Goal: Contribute content: Contribute content

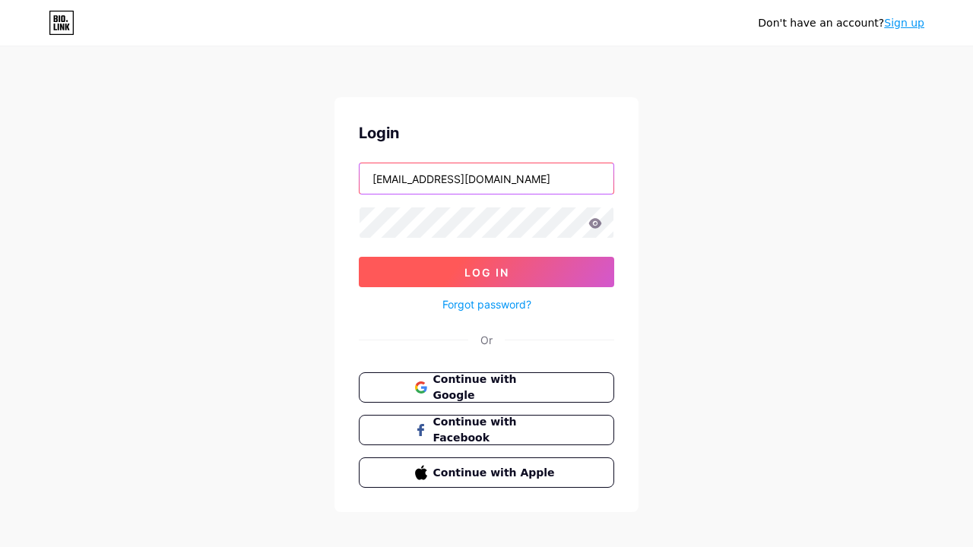
type input "[EMAIL_ADDRESS][DOMAIN_NAME]"
click at [486, 272] on span "Log In" at bounding box center [486, 272] width 45 height 13
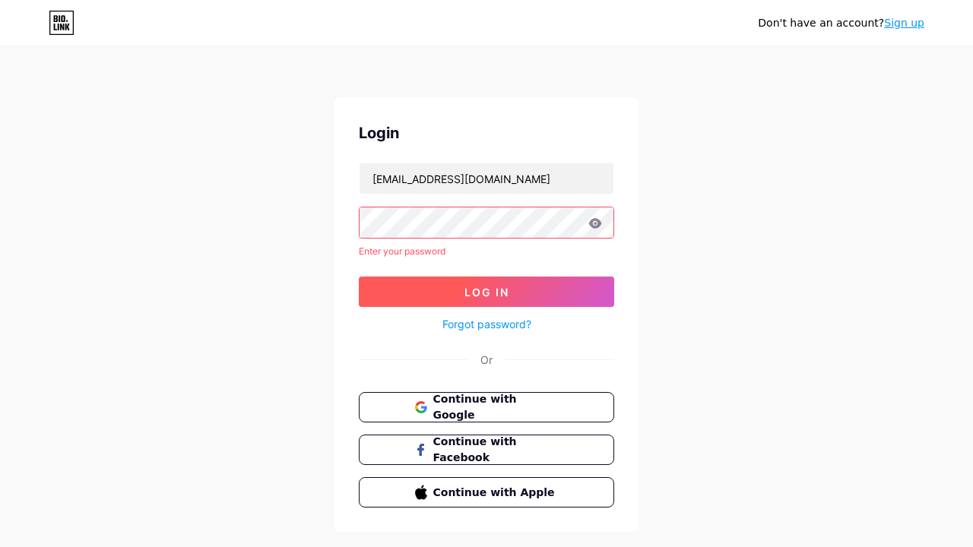
click at [486, 286] on span "Log In" at bounding box center [486, 292] width 45 height 13
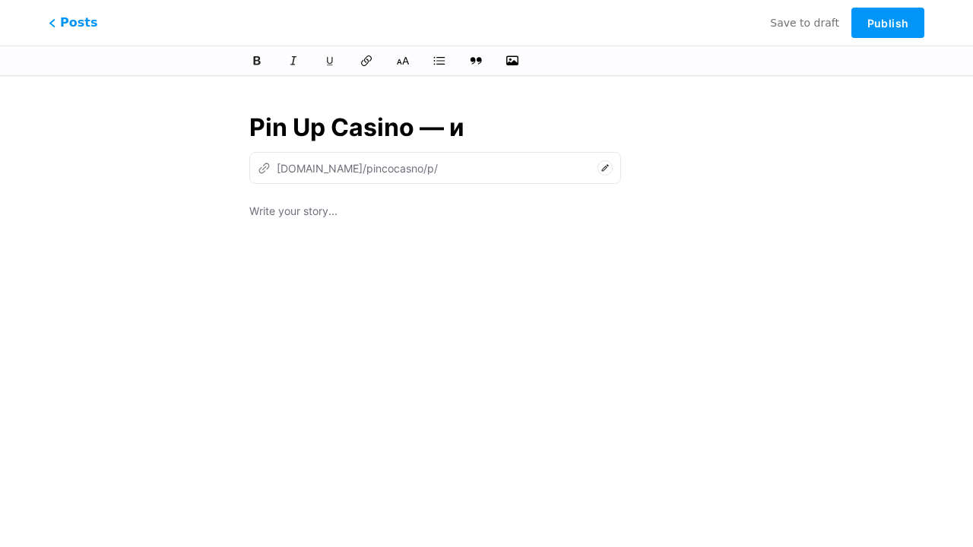
type input "Pin Up Casino — иг"
type input "pin-up-casino"
type input "Pin Up Casino — игра"
type input "pin-up-casino-ig"
type input "Pin Up Casino — играйте в лю"
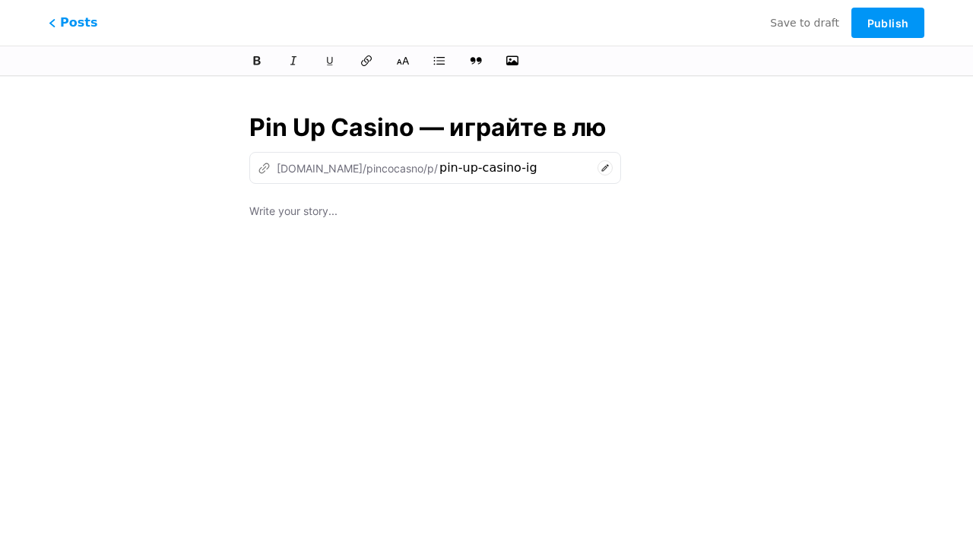
type input "pin-up-casino-igraite-v"
type input "Pin Up Casino — играйте в люби"
type input "pin-up-casino-igraite-v-lyu"
type input "Pin Up Casino — играйте в любимые слот"
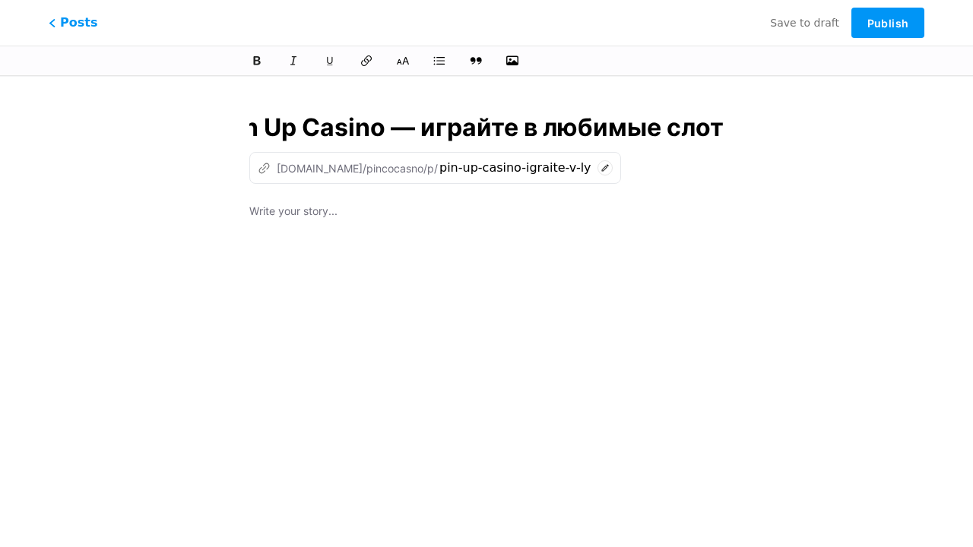
type input "pin-up-casino-igraite-v-lyubimye-sl"
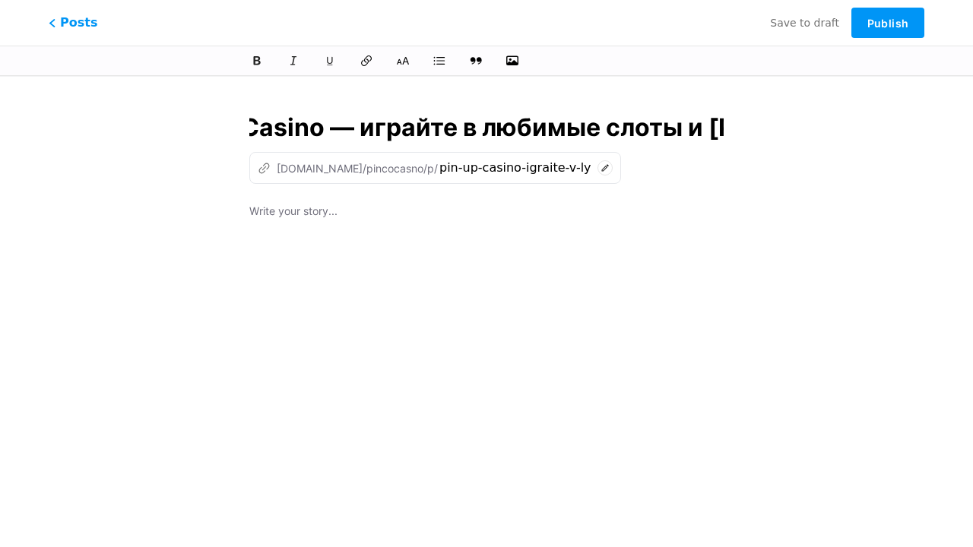
type input "Pin Up Casino — играйте в любимые слоты и на"
type input "pin-up-casino-igraite-v-lyubimye-sloty-i"
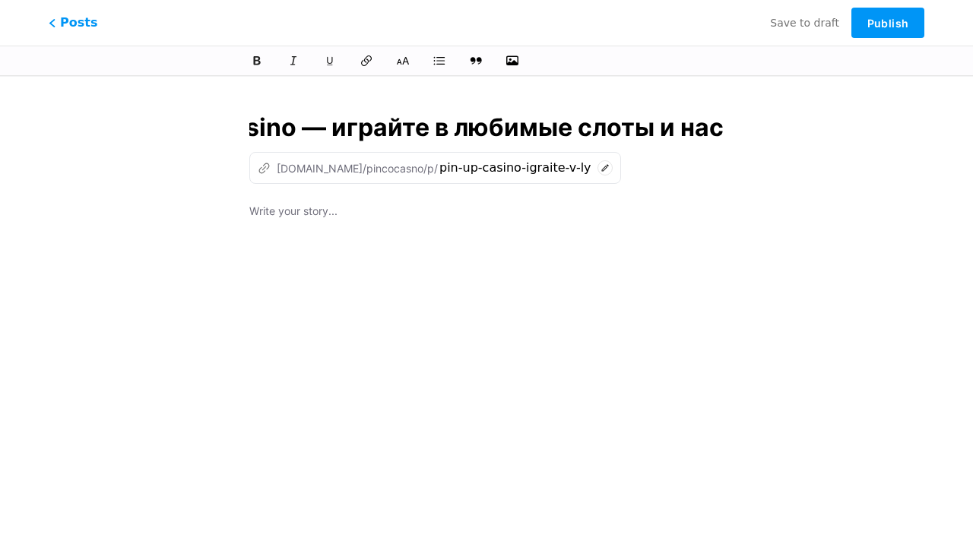
type input "Pin Up Casino — играйте в любимые слоты и наст"
type input "pin-up-casino-igraite-v-lyubimye-sloty-i-na"
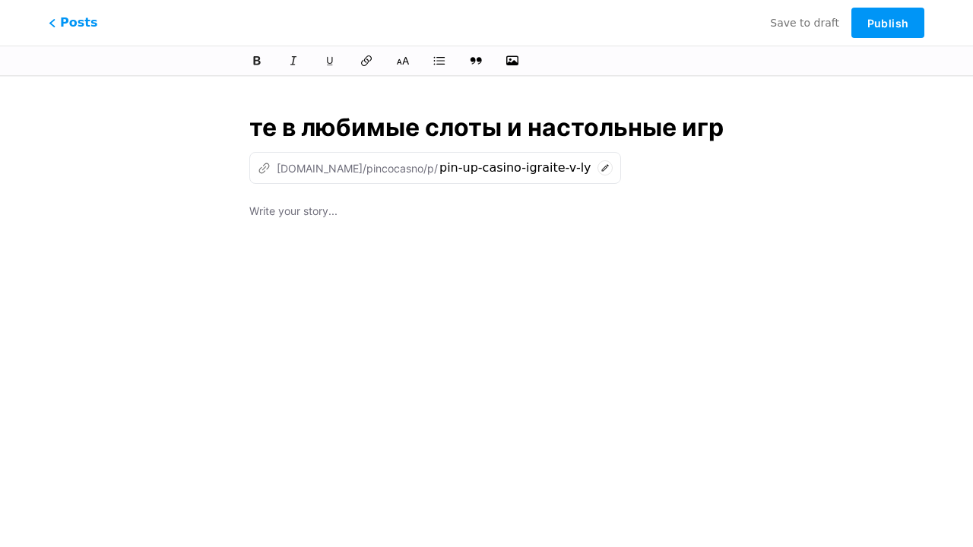
type input "Pin Up Casino — играйте в любимые слоты и настольные игры"
type input "pin-up-casino-igraite-v-lyubimye-sloty-i-nastolnye-ig"
type input "Pin Up Casino — играйте в любимые слоты и настольные игры в Пи"
type input "pin-up-casino-igraite-v-lyubimye-sloty-i-nastolnye-igry-v"
type input "Pin Up Casino — играйте в любимые слоты и настольные игры в Пин"
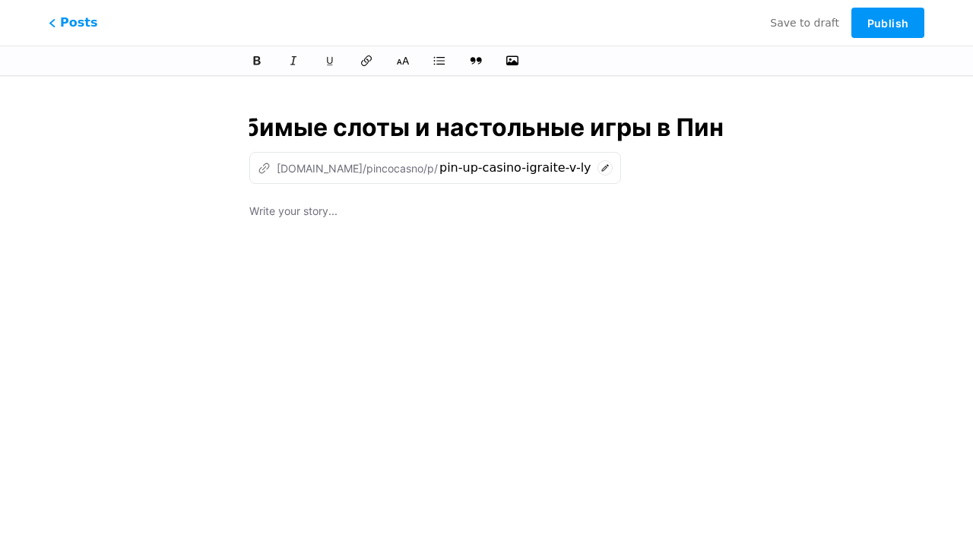
type input "pin-up-casino-igraite-v-lyubimye-sloty-i-nastolnye-igry-v-pi"
type input "Pin Up Casino — играйте в любимые слоты и настольные игры в Пин Ап К"
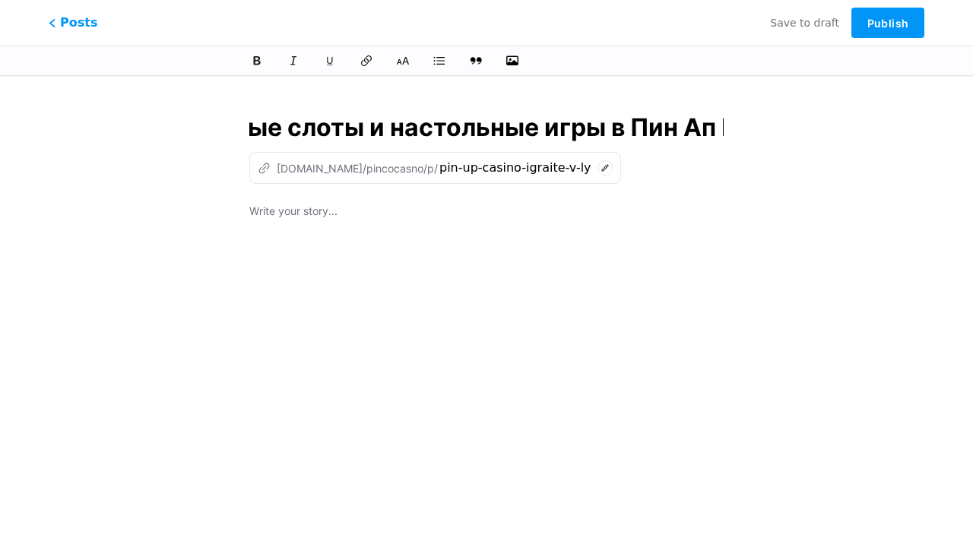
type input "pin-up-casino-igraite-v-lyubimye-sloty-i-nastolnye-igry-v-pin-ap"
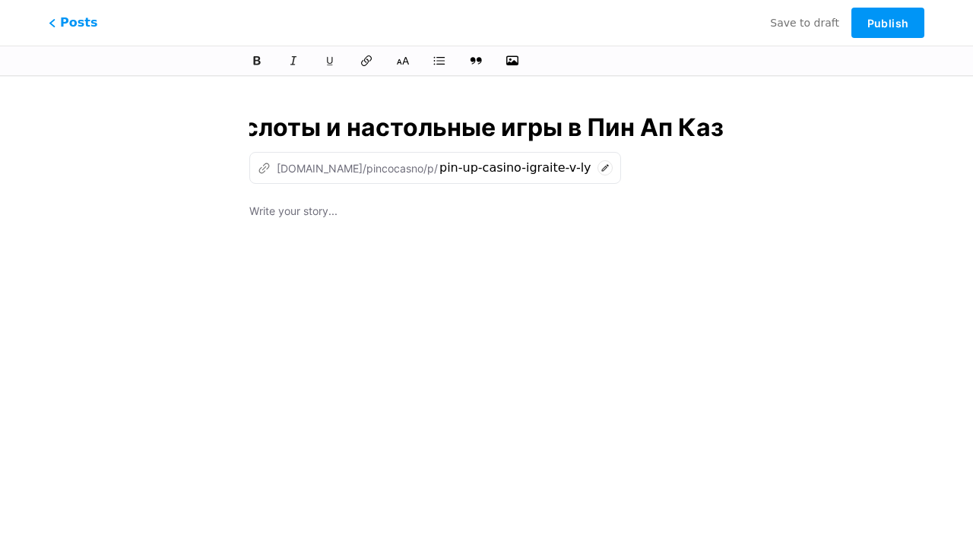
type input "Pin Up Casino — играйте в любимые слоты и настольные игры в Пин Ап Кази"
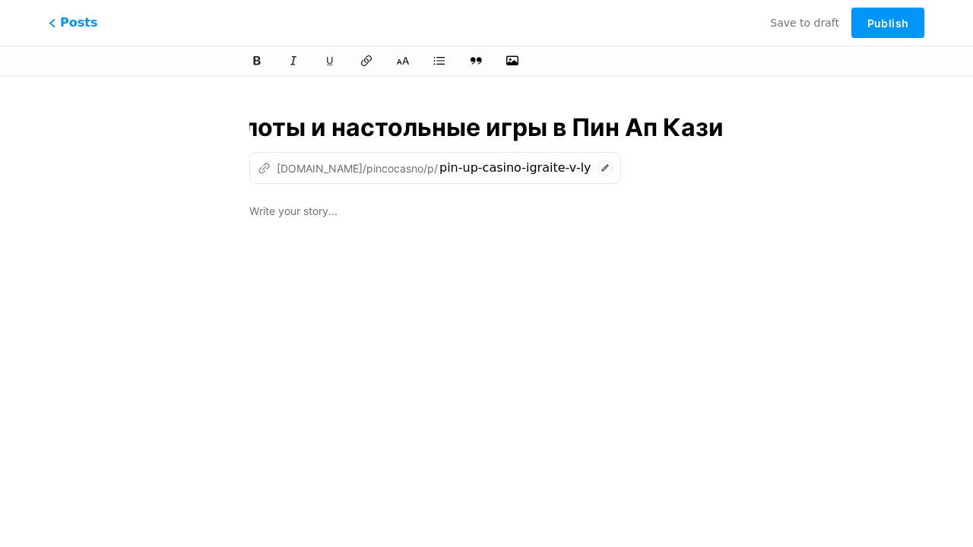
type input "pin-up-casino-igraite-v-lyubimye-sloty-i-nastolnye-igry-v-pin-ap-ka"
type input "Pin Up Casino — играйте в любимые слоты и настольные игры в Пин Ап Казино Онла"
type input "pin-up-casino-igraite-v-lyubimye-sloty-i-nastolnye-igry-v-pin-ap-kazino-on"
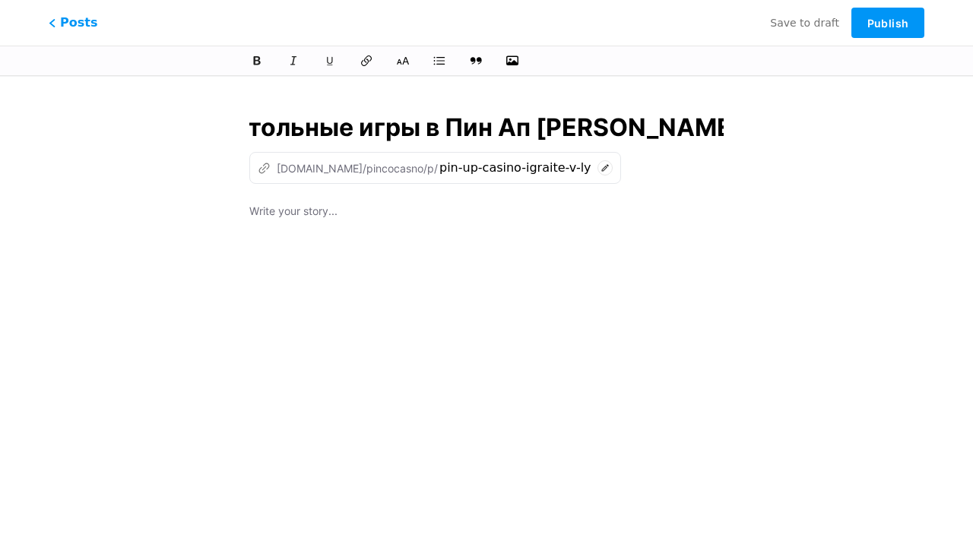
scroll to position [0, 601]
type input "Pin Up Casino — играйте в любимые слоты и настольные игры в Пин Ап [PERSON_NAME…"
click at [486, 308] on div at bounding box center [486, 392] width 474 height 380
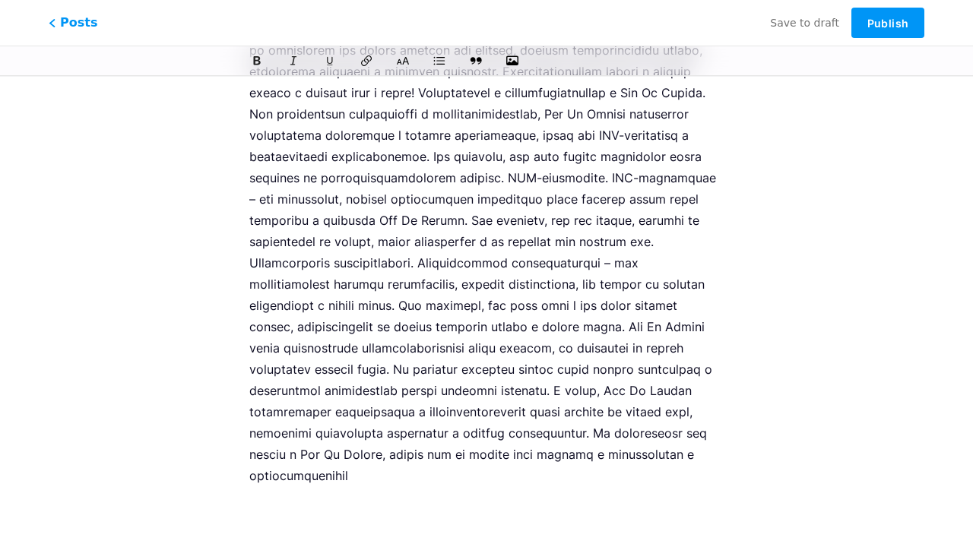
scroll to position [2613, 0]
click at [887, 23] on span "Publish" at bounding box center [887, 23] width 41 height 13
type input "pin-up-casino-igraite-v-lyubimye-sloty-i-nastolnye-igry-v-pin-ap-kazino-onlain"
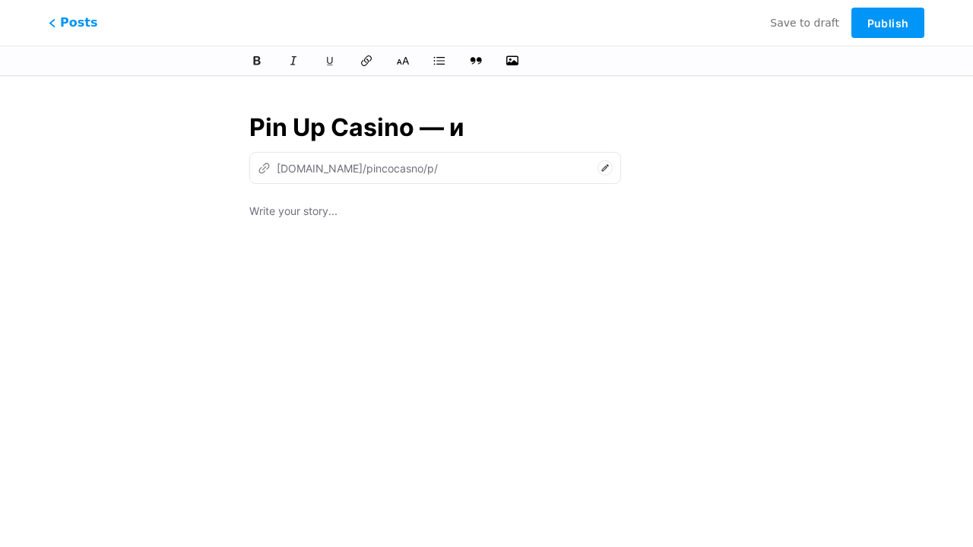
type input "Pin Up Casino — иг"
type input "pin-up-casino"
type input "Pin Up Casino — игра"
type input "pin-up-casino-ig"
type input "Pin Up Casino — играйте в лю"
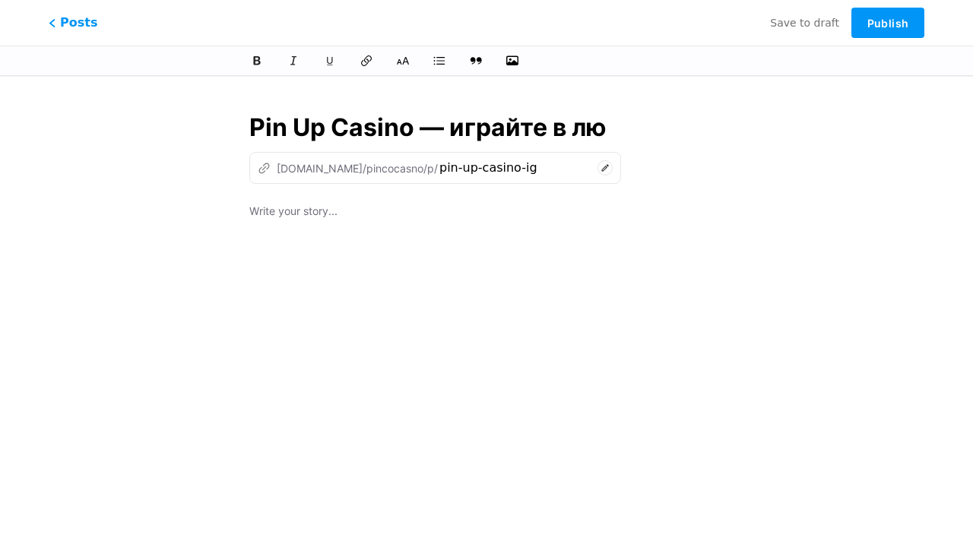
type input "pin-up-casino-igraite-v"
type input "Pin Up Casino — играйте в люби"
type input "pin-up-casino-igraite-v-lyu"
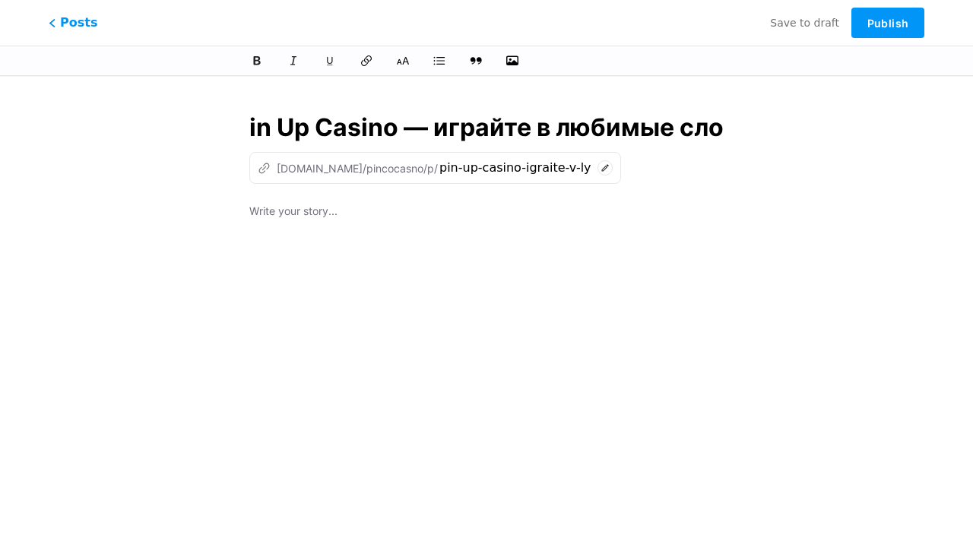
type input "Pin Up Casino — играйте в любимые слот"
type input "pin-up-casino-igraite-v-lyubimye-sl"
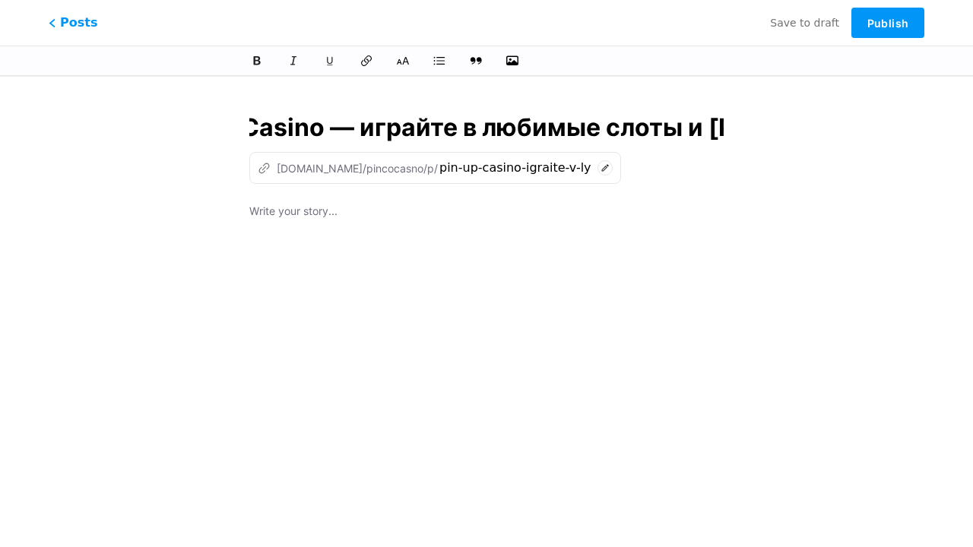
type input "Pin Up Casino — играйте в любимые слоты и на"
type input "pin-up-casino-igraite-v-lyubimye-sloty-i"
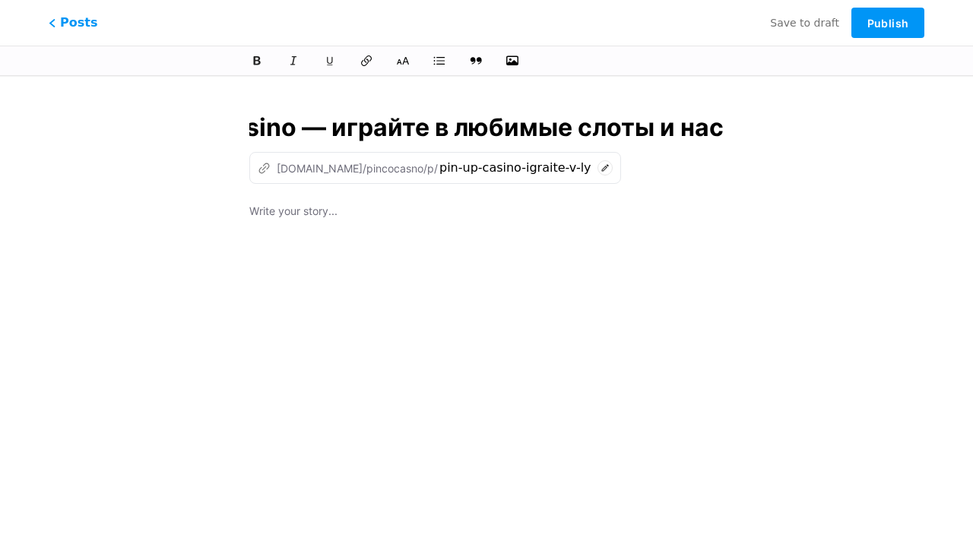
type input "Pin Up Casino — играйте в любимые слоты и наст"
type input "pin-up-casino-igraite-v-lyubimye-sloty-i-na"
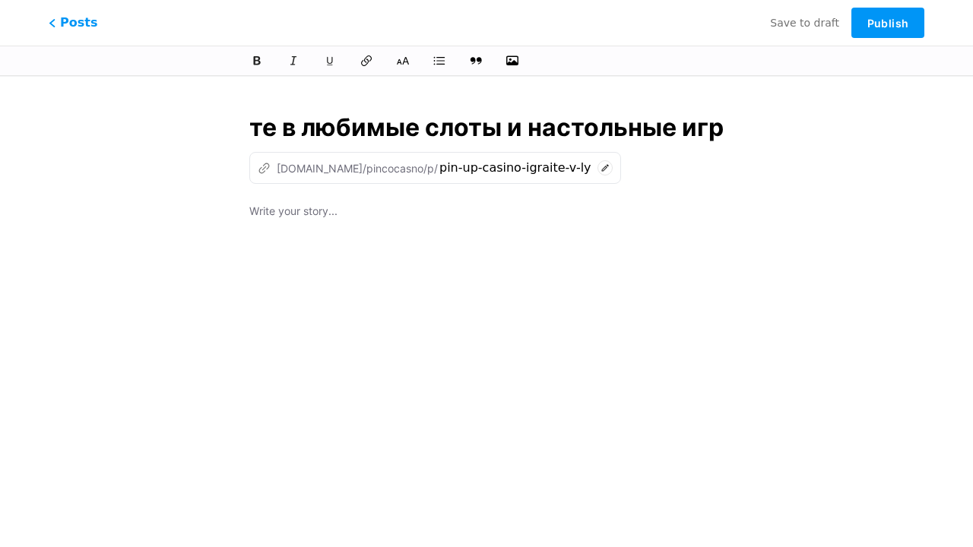
type input "Pin Up Casino — играйте в любимые слоты и настольные игры"
type input "pin-up-casino-igraite-v-lyubimye-sloty-i-nastolnye-ig"
type input "Pin Up Casino — играйте в любимые слоты и настольные игры в Пи"
type input "pin-up-casino-igraite-v-lyubimye-sloty-i-nastolnye-igry-v"
type input "Pin Up Casino — играйте в любимые слоты и настольные игры в Пин"
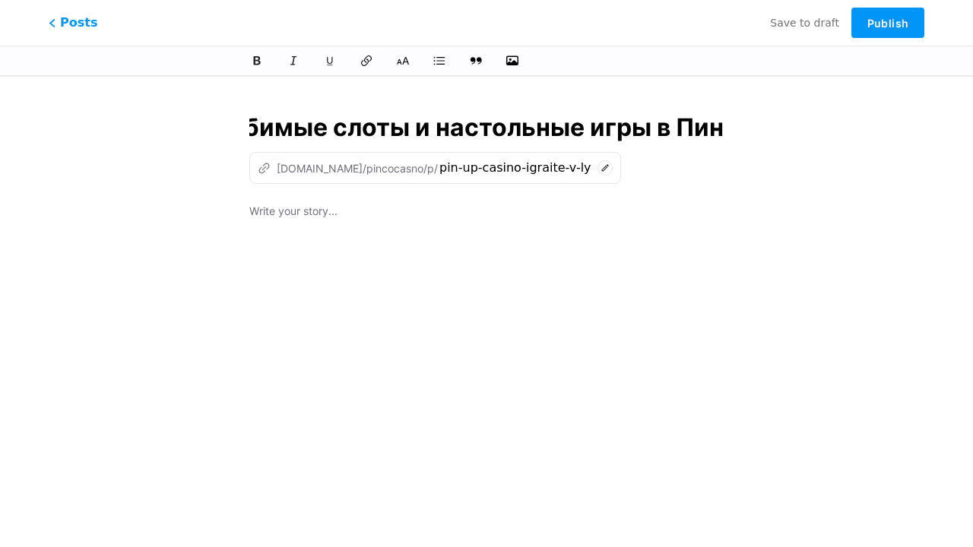
type input "pin-up-casino-igraite-v-lyubimye-sloty-i-nastolnye-igry-v-pi"
type input "Pin Up Casino — играйте в любимые слоты и настольные игры в Пин Ап К"
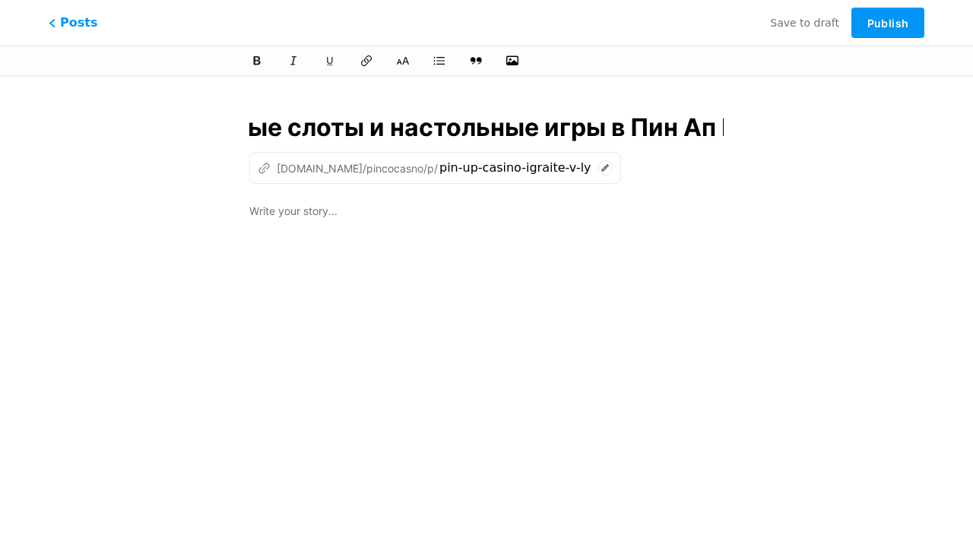
type input "pin-up-casino-igraite-v-lyubimye-sloty-i-nastolnye-igry-v-pin-ap"
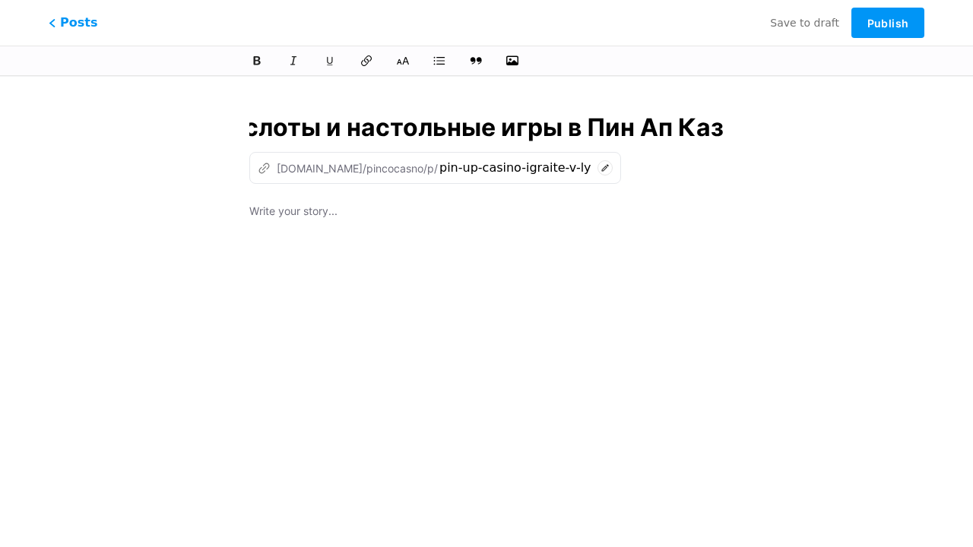
type input "Pin Up Casino — играйте в любимые слоты и настольные игры в Пин Ап Кази"
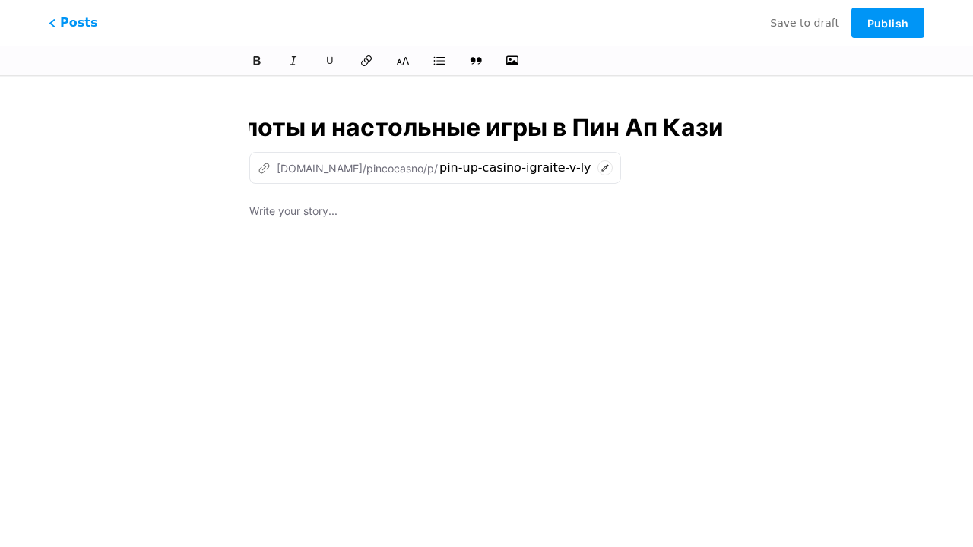
type input "pin-up-casino-igraite-v-lyubimye-sloty-i-nastolnye-igry-v-pin-ap-ka"
type input "Pin Up Casino — играйте в любимые слоты и настольные игры в Пин Ап Казино Онла"
type input "pin-up-casino-igraite-v-lyubimye-sloty-i-nastolnye-igry-v-pin-ap-kazino-on"
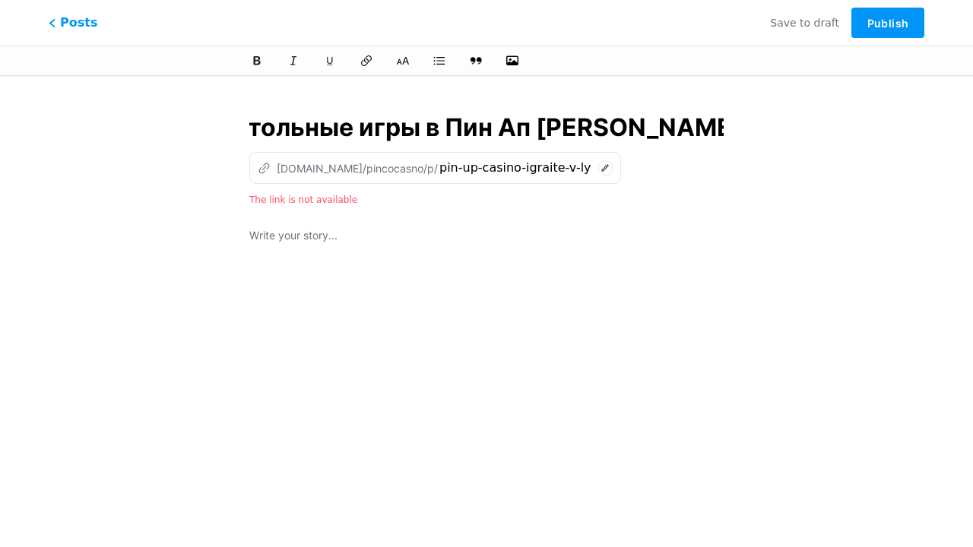
scroll to position [0, 601]
type input "Pin Up Casino — играйте в любимые слоты и настольные игры в Пин Ап [PERSON_NAME…"
click at [486, 308] on div at bounding box center [486, 416] width 474 height 380
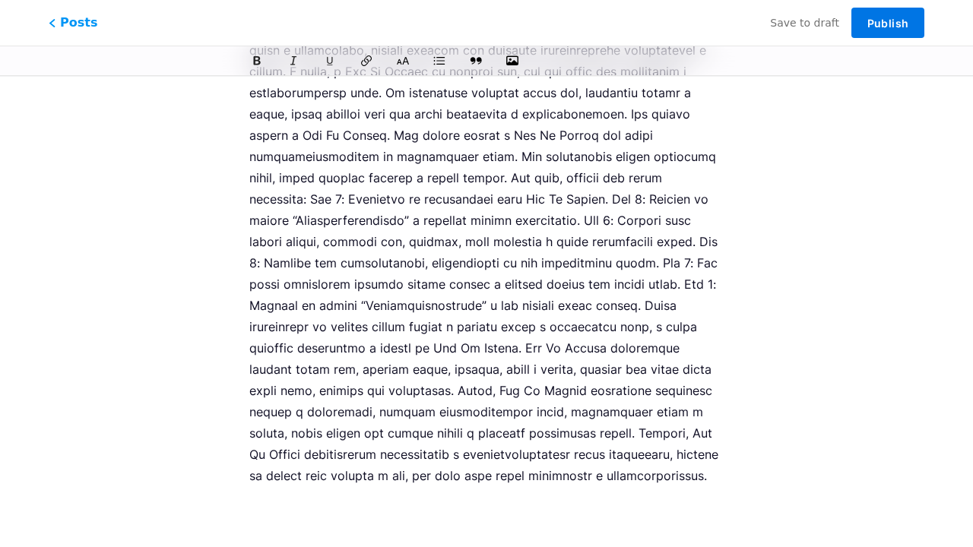
click at [887, 23] on span "Publish" at bounding box center [887, 23] width 41 height 13
type input "pin-up-casino-igraite-v-lyubimye-sloty-i-nastolnye-igry-v-pin-ap-kazino-onlain"
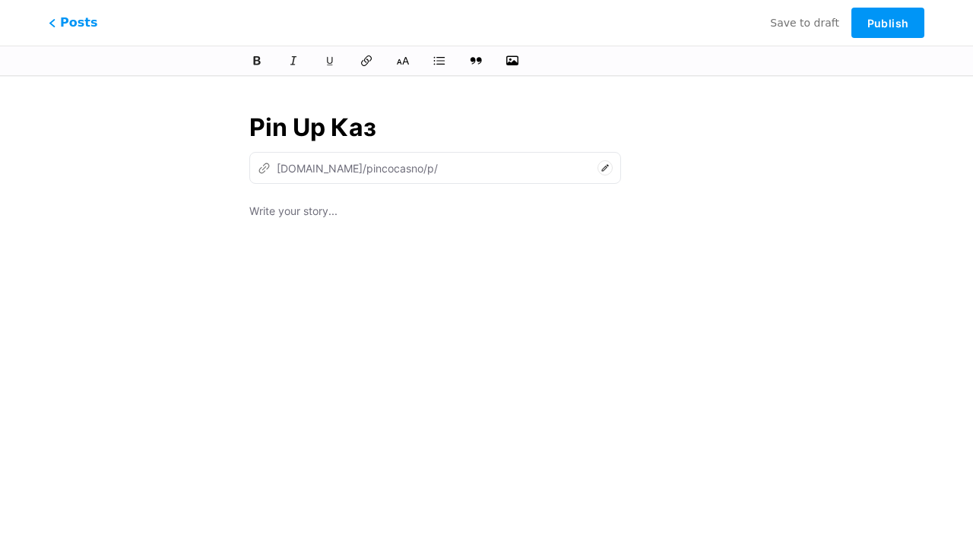
type input "Pin Up Кази"
type input "pin-up-ka"
type input "Pin Up Казино – Оф"
type input "pin-up-[PERSON_NAME]"
type input "Pin Up Казино – Офиц"
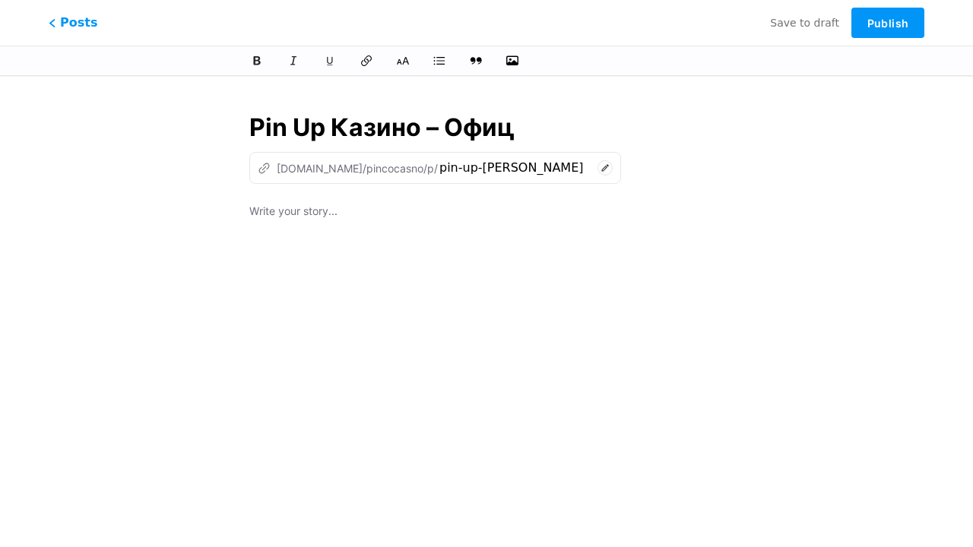
type input "pin-up-kazino-of"
type input "Pin Up Казино – Официальный."
click at [486, 308] on div at bounding box center [486, 392] width 474 height 380
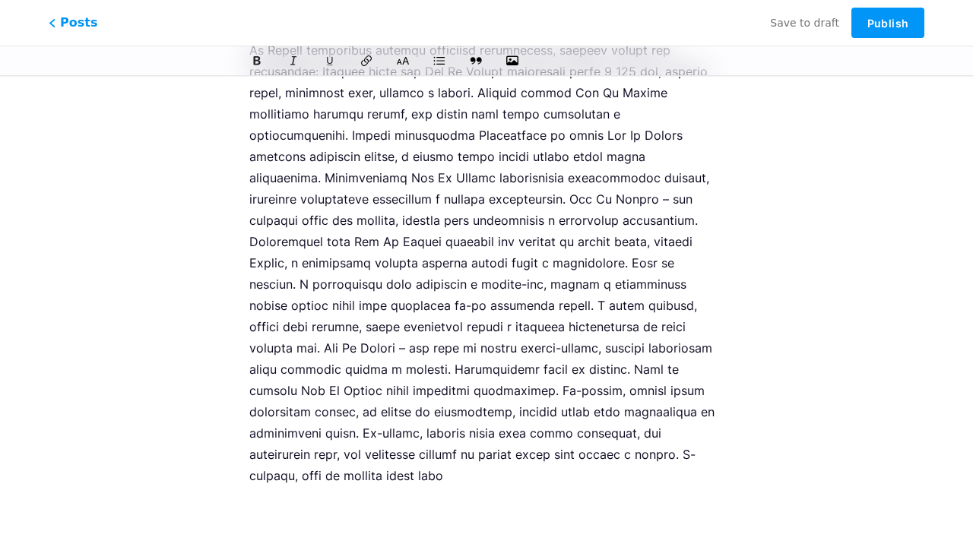
scroll to position [2209, 0]
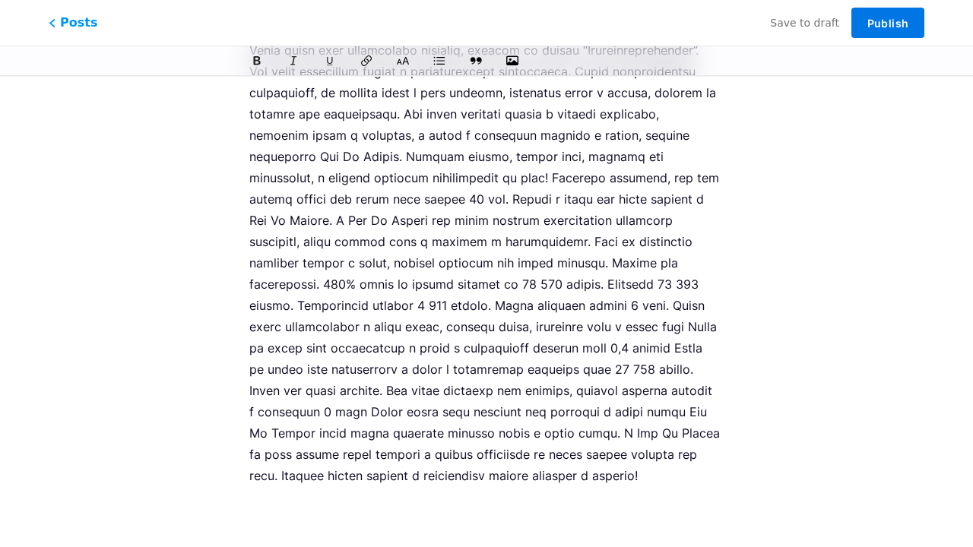
click at [887, 23] on span "Publish" at bounding box center [887, 23] width 41 height 13
type input "pin-up-kazino-oficialnyi"
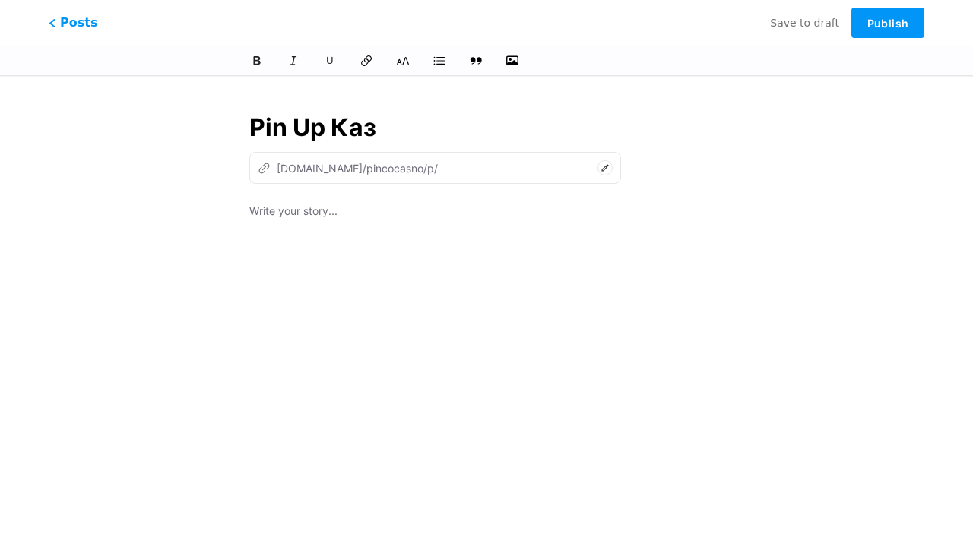
type input "Pin Up Кази"
type input "pin-up-ka"
type input "Pin Up Казино – Оф"
type input "pin-up-[PERSON_NAME]"
type input "Pin Up Казино – Офиц"
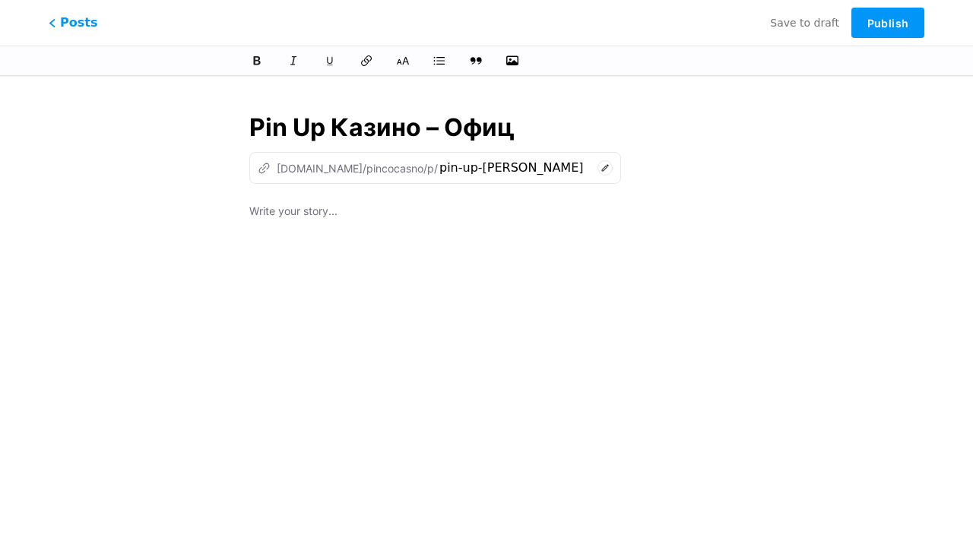
type input "pin-up-kazino-of"
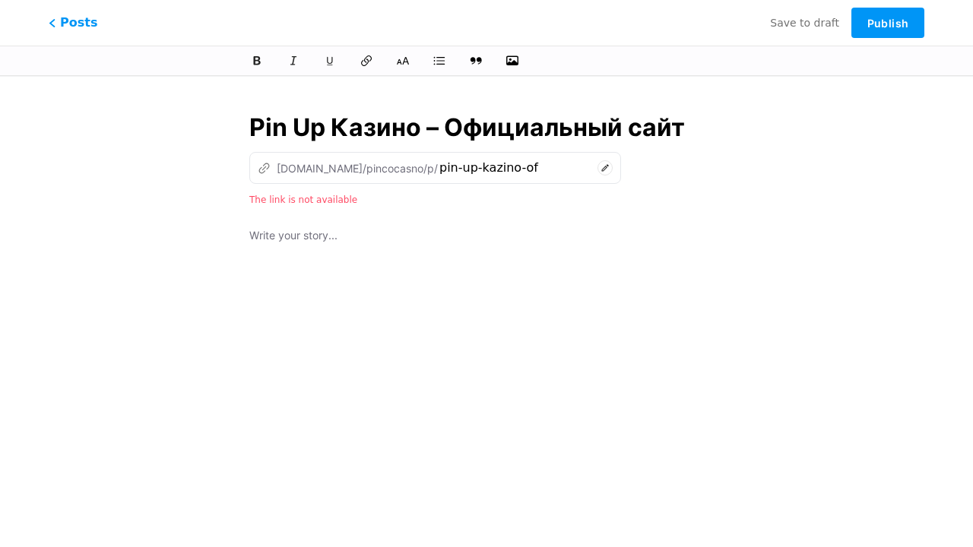
type input "Pin Up Казино – Официальный сайт"
type input "pin-up-kazino-oficialnyi-sa"
type input "Pin Up Казино – Официальный сайт Пин"
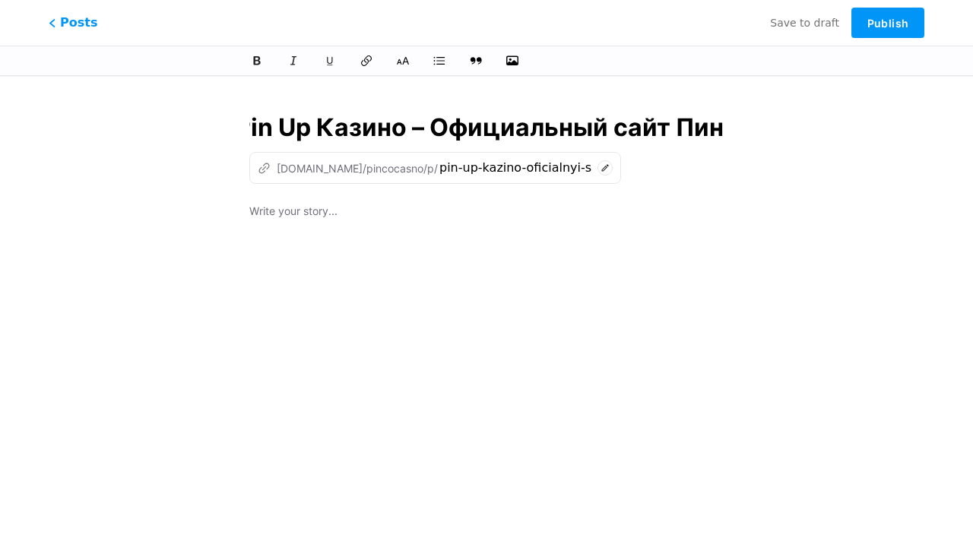
type input "pin-up-kazino-oficialnyi-sait-pi"
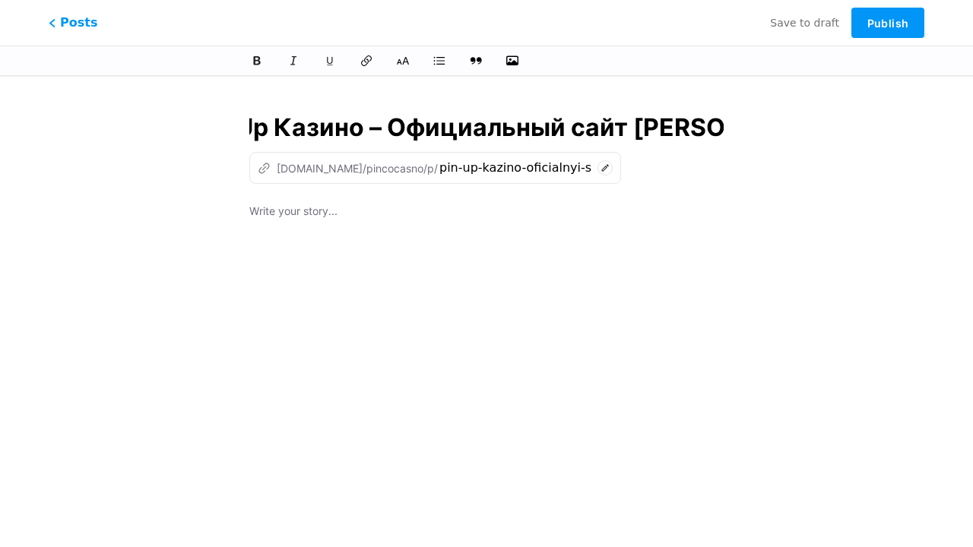
type input "Pin Up Казино – Официальный сайт Пин Ап в"
type input "pin-up-kazino-oficialnyi-sait-pin-ap"
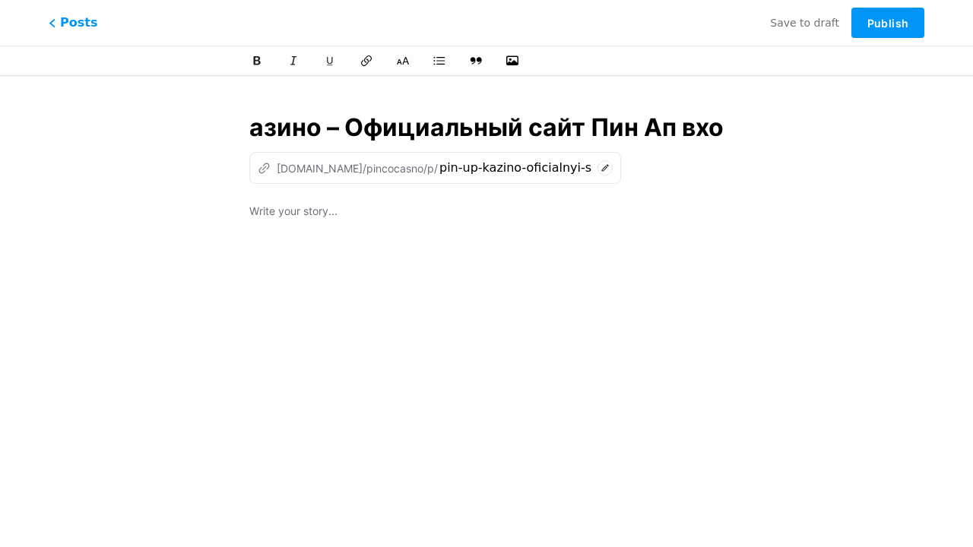
type input "Pin Up Казино – Официальный сайт Пин Ап вход"
type input "pin-up-kazino-oficialnyi-sait-pin-ap-vx"
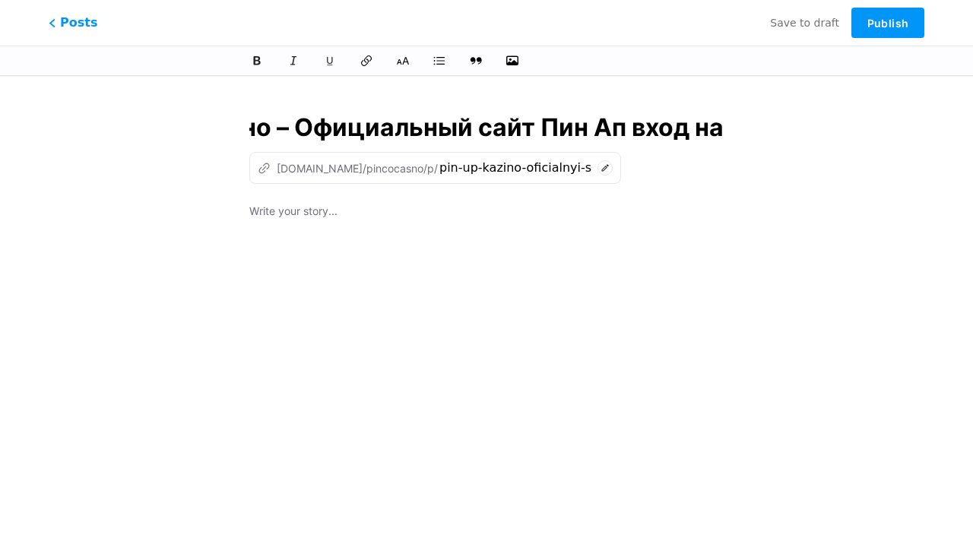
type input "Pin Up Казино – Официальный сайт Пин Ап вход на з"
type input "pin-up-kazino-oficialnyi-sait-pin-ap-vxod-na"
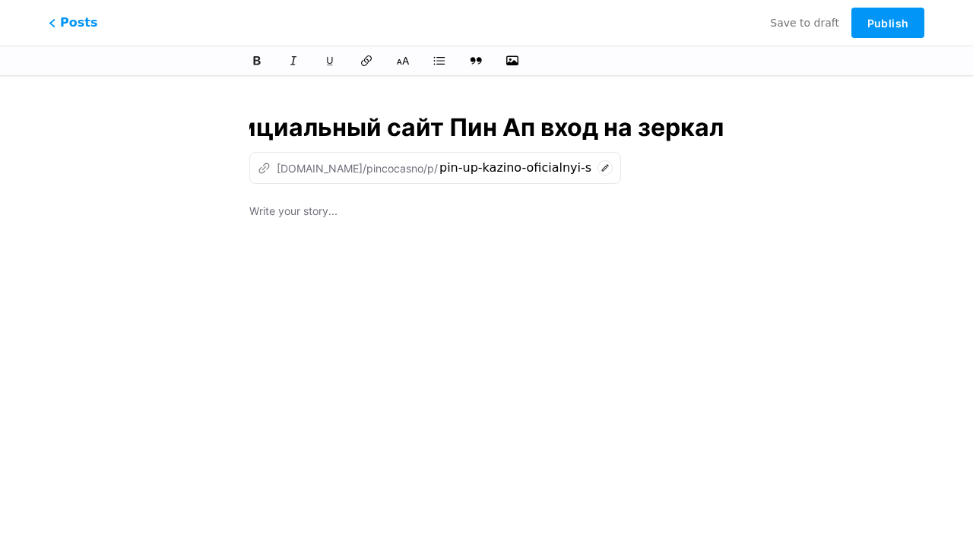
scroll to position [0, 264]
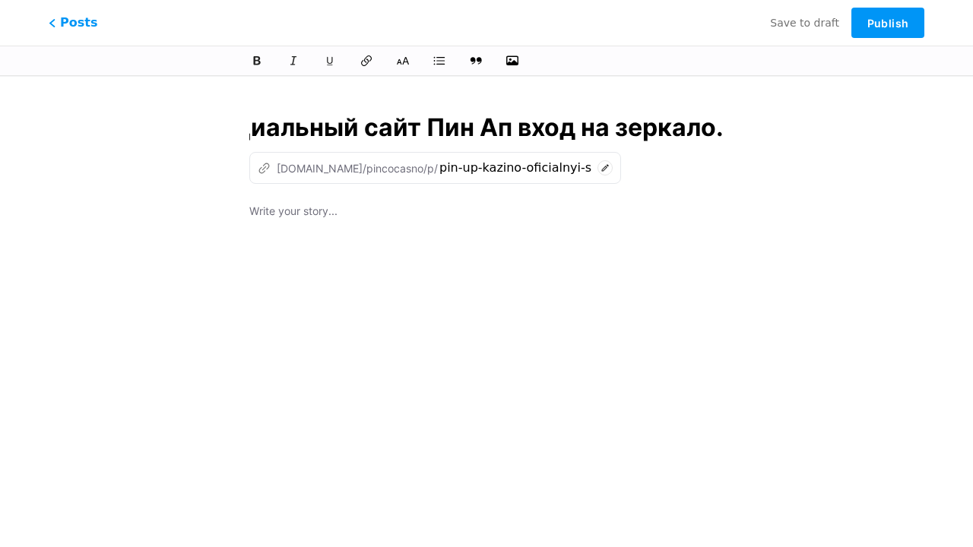
type input "Pin Up Казино – Официальный сайт Пин Ап вход на зеркало."
click at [486, 308] on div at bounding box center [486, 392] width 474 height 380
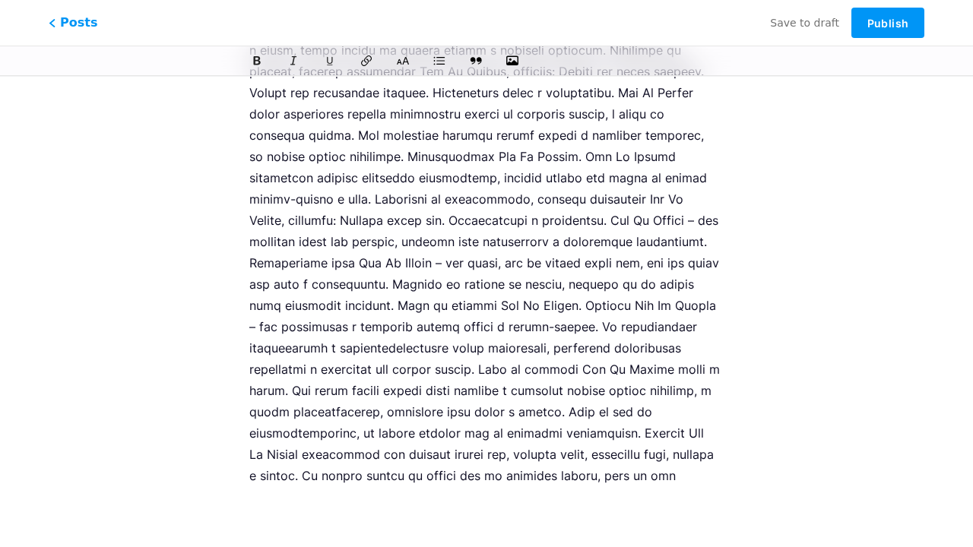
scroll to position [1932, 0]
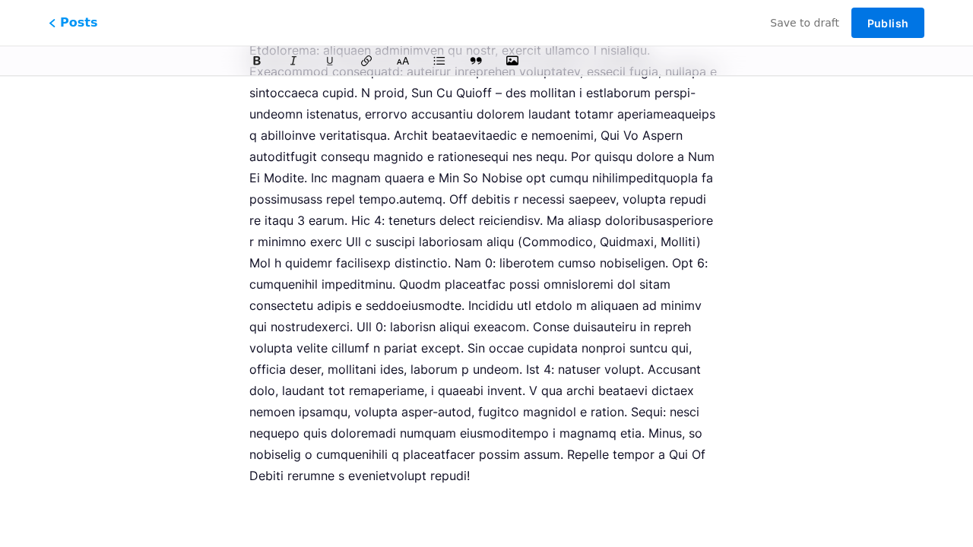
click at [887, 23] on span "Publish" at bounding box center [887, 23] width 41 height 13
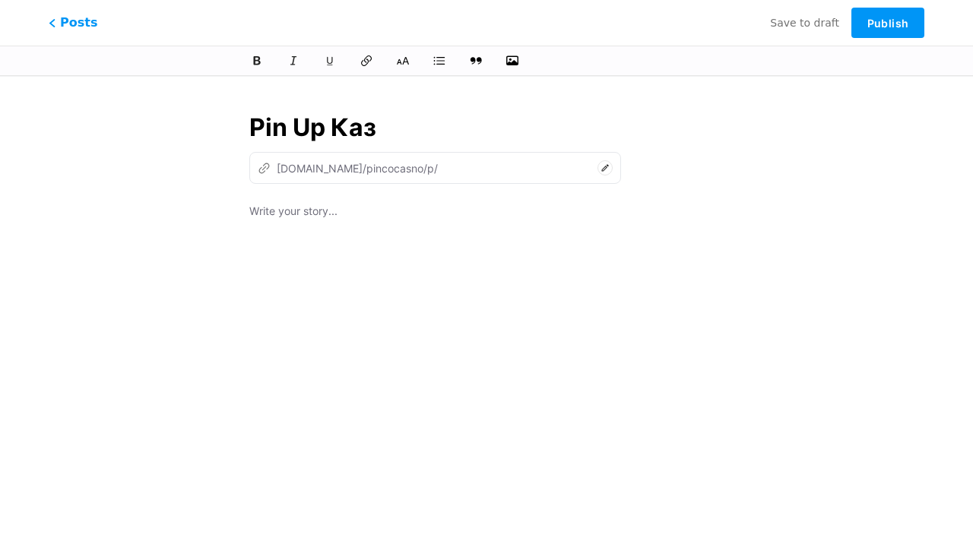
type input "Pin Up Кази"
type input "pin-up-ka"
type input "Pin Up Казино – Оф"
type input "pin-up-[PERSON_NAME]"
type input "Pin Up Казино – Офиц"
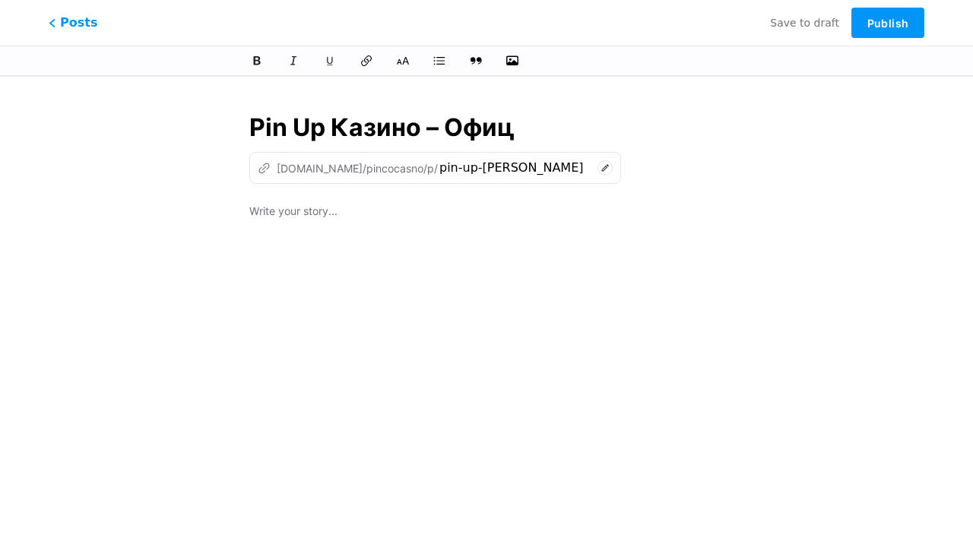
type input "pin-up-kazino-of"
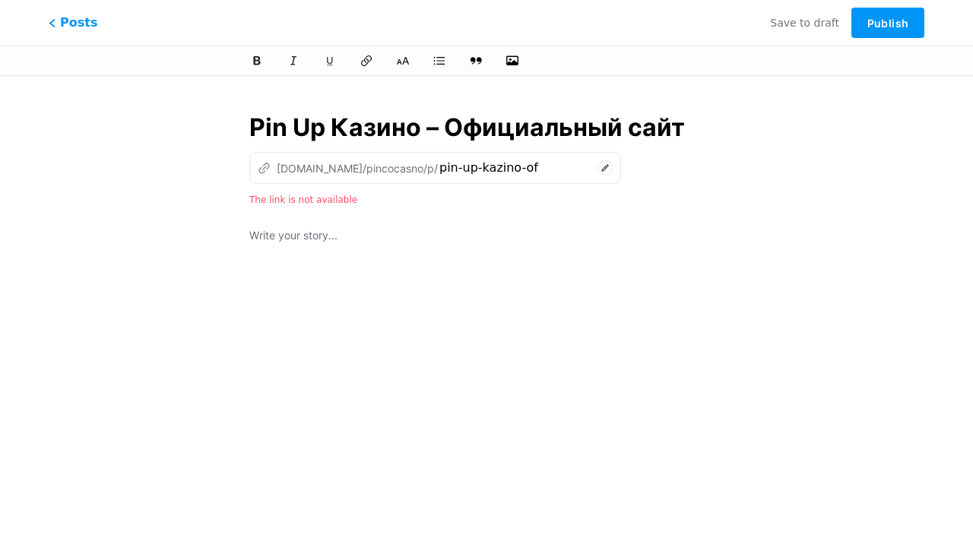
type input "Pin Up Казино – Официальный сайт"
type input "pin-up-kazino-oficialnyi-sa"
type input "Pin Up Казино – Официальный сайт Пин"
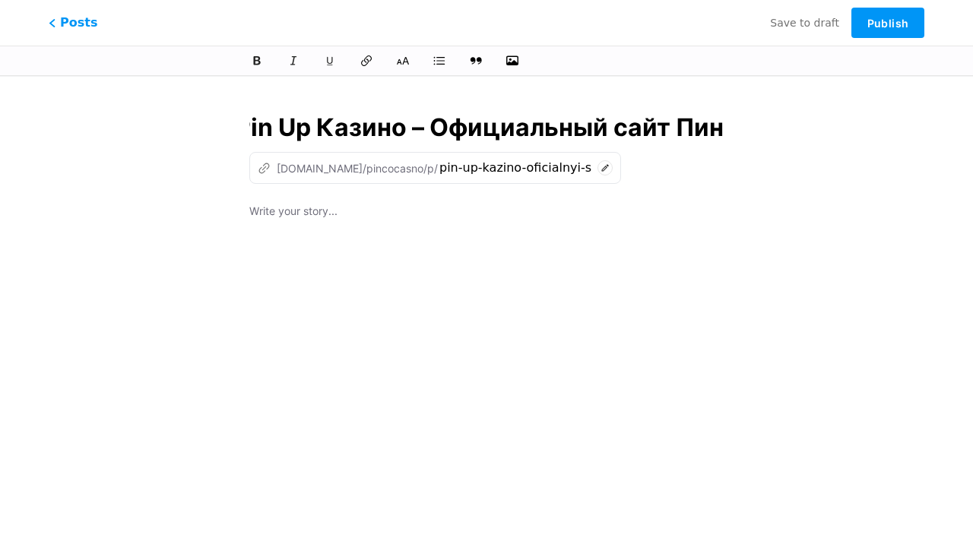
type input "pin-up-kazino-oficialnyi-sait-pi"
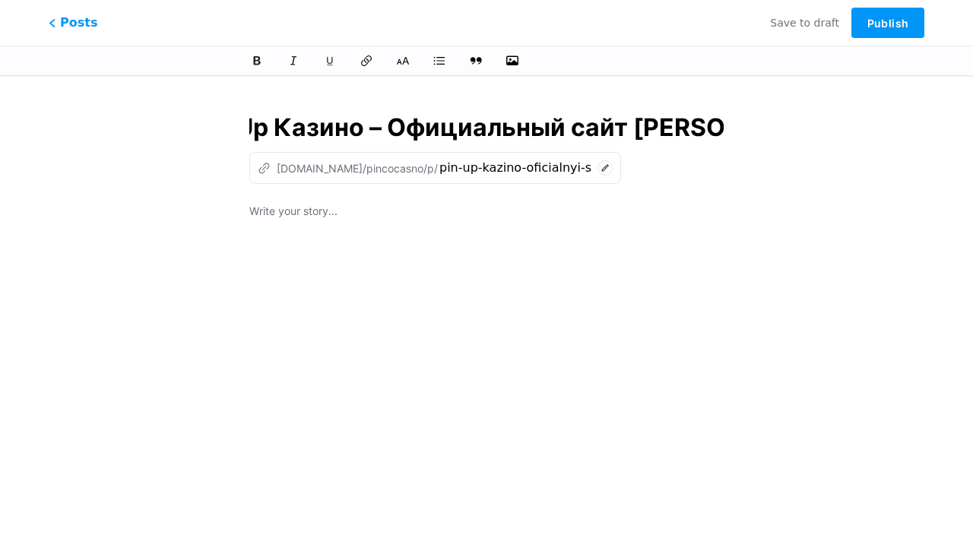
type input "Pin Up Казино – Официальный сайт Пин Ап в"
type input "pin-up-kazino-oficialnyi-sait-pin-ap"
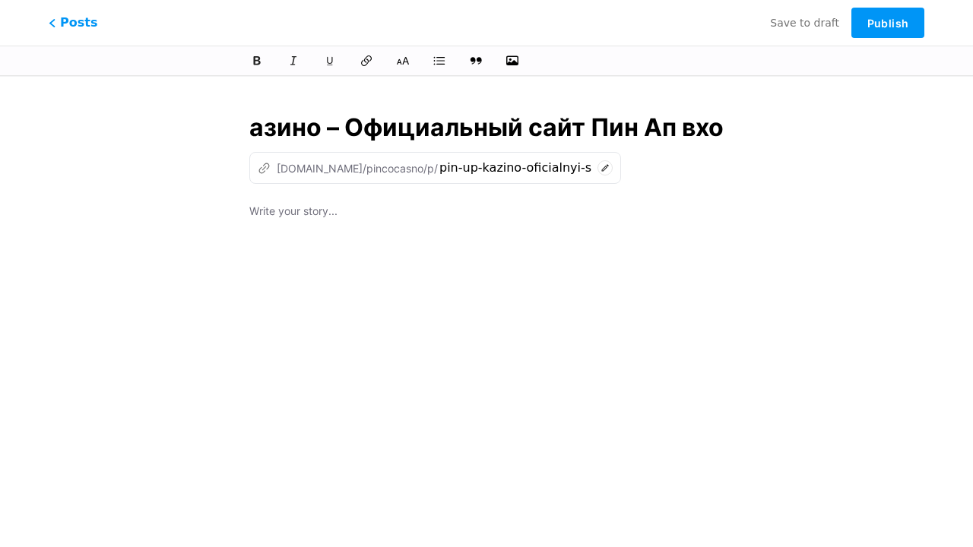
type input "Pin Up Казино – Официальный сайт Пин Ап вход"
type input "pin-up-kazino-oficialnyi-sait-pin-ap-vx"
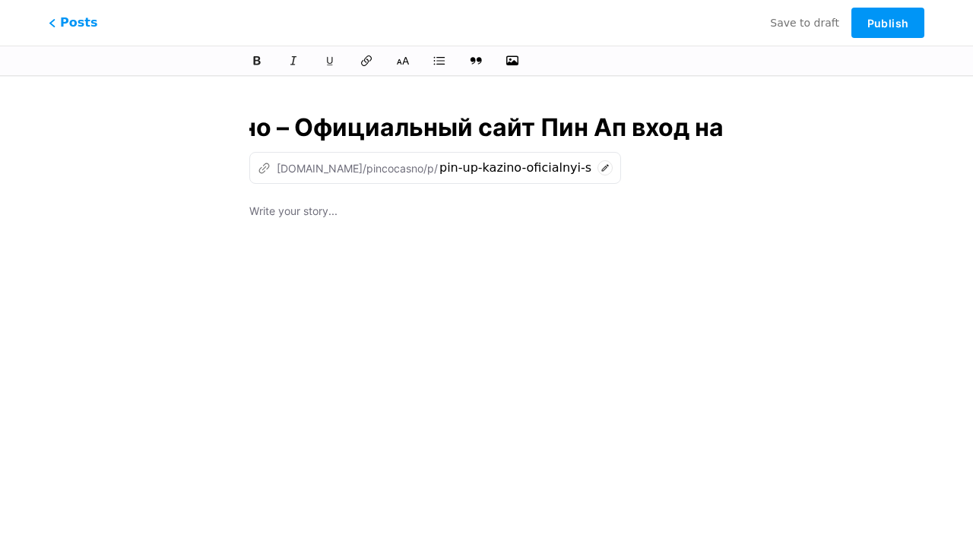
type input "Pin Up Казино – Официальный сайт Пин Ап вход на з"
type input "pin-up-kazino-oficialnyi-sait-pin-ap-vxod-na"
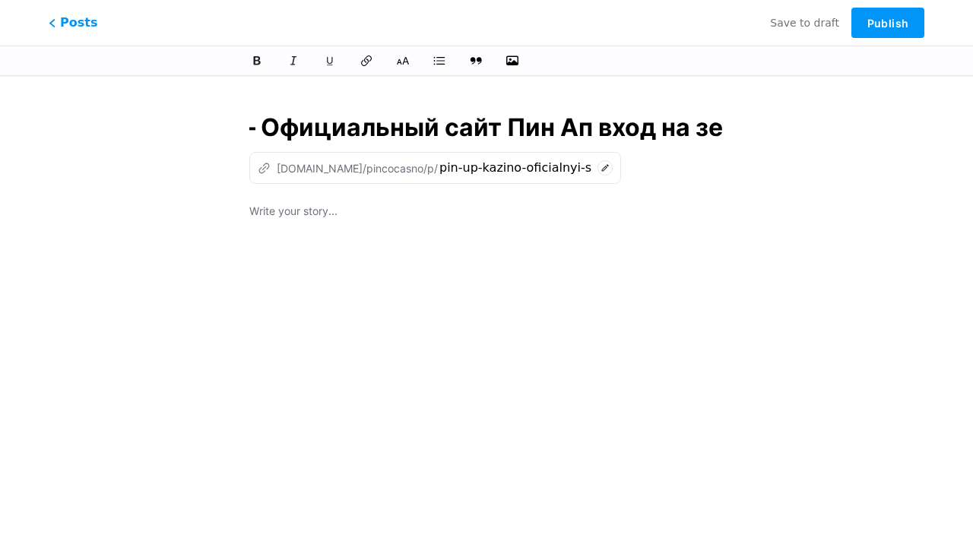
type input "Pin Up Казино – Официальный сайт Пин Ап вход на зерк"
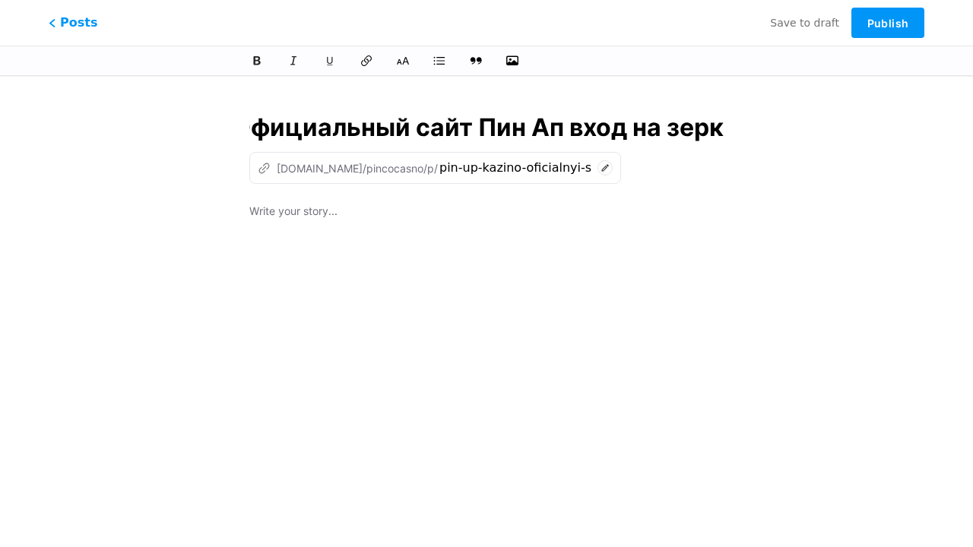
type input "pin-up-kazino-oficialnyi-sait-pin-ap-vxod-na-ze"
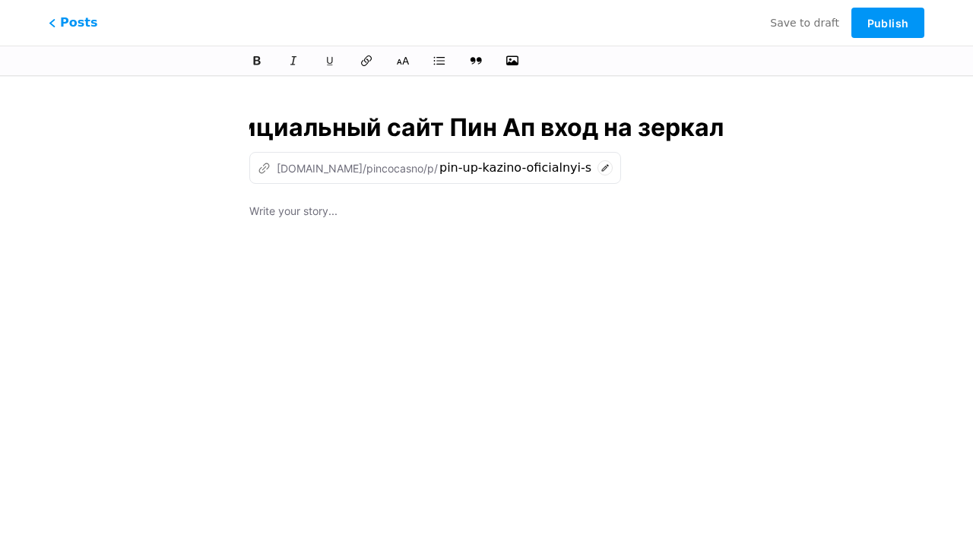
scroll to position [0, 264]
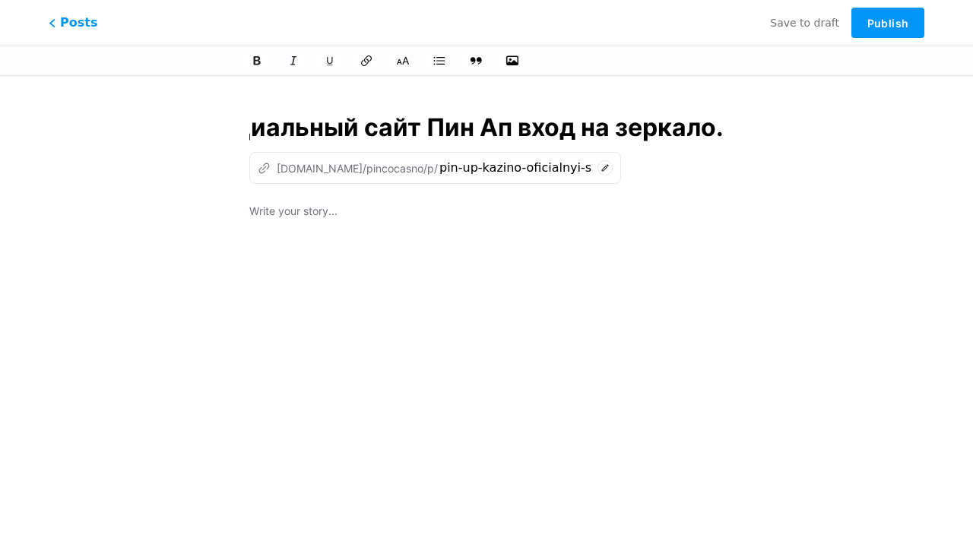
type input "Pin Up Казино – Официальный сайт Пин Ап вход на зеркало."
click at [486, 308] on div at bounding box center [486, 392] width 474 height 380
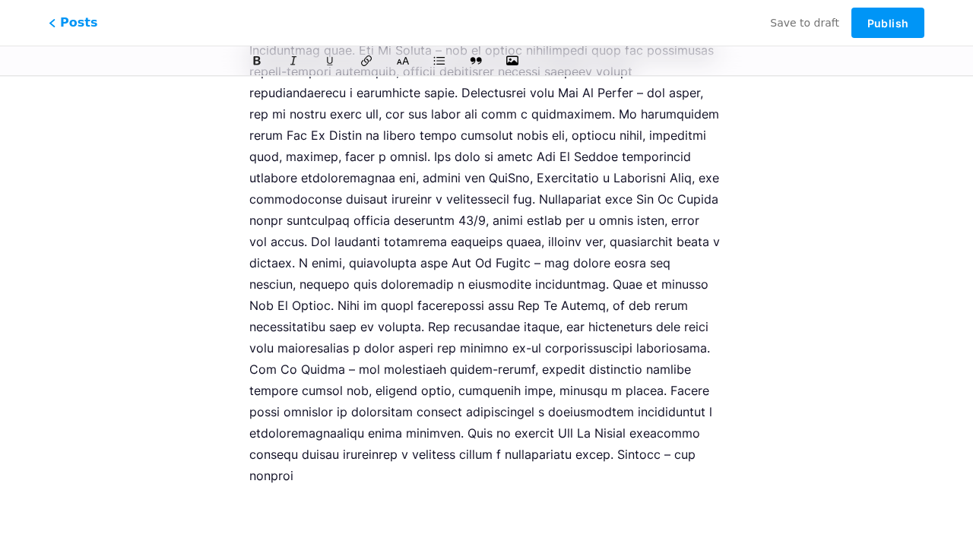
scroll to position [1124, 0]
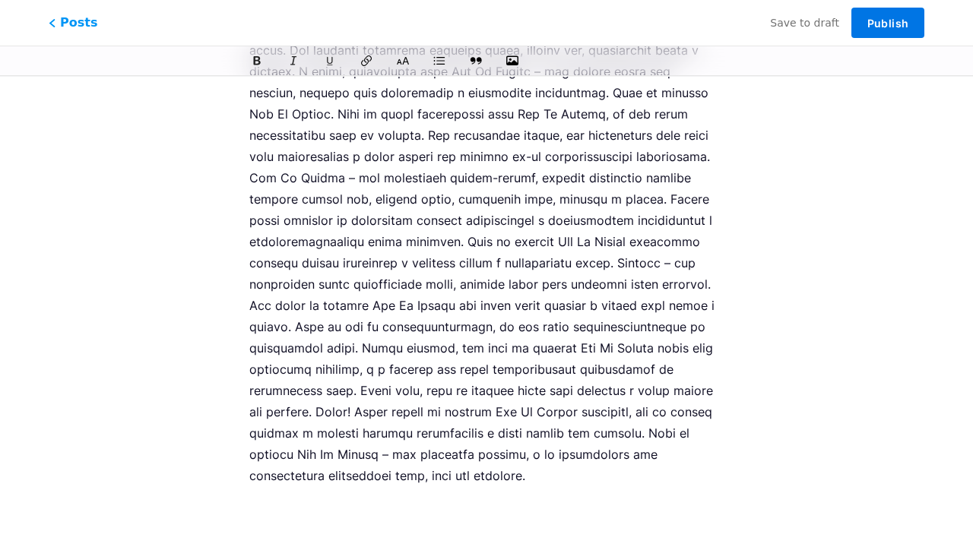
click at [887, 23] on span "Publish" at bounding box center [887, 23] width 41 height 13
type input "pin-up-kazino-oficialnyi-sait-pin-ap-vxod-na-zerkalo"
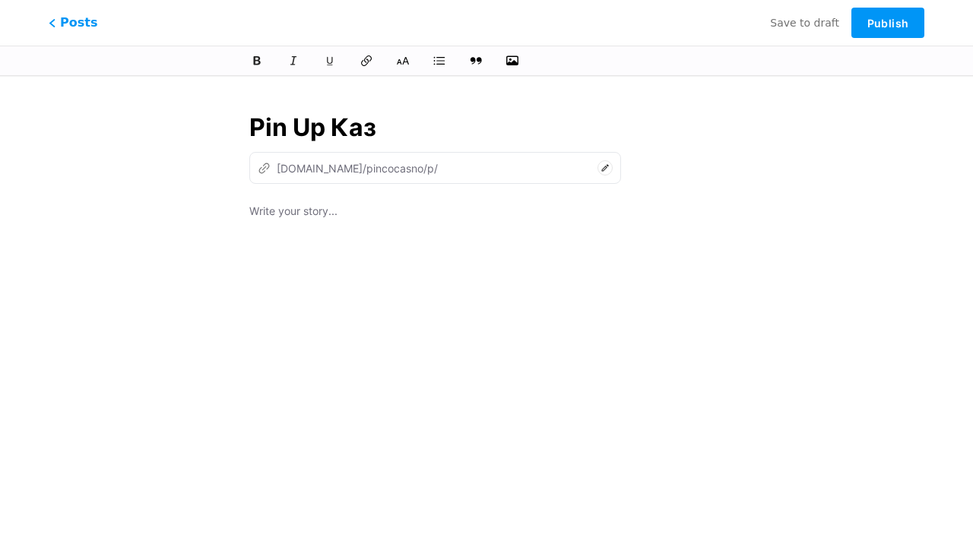
type input "Pin Up Кази"
type input "pin-up-ka"
type input "Pin Up Казино – Оф"
type input "pin-up-[PERSON_NAME]"
type input "Pin Up Казино – Офиц"
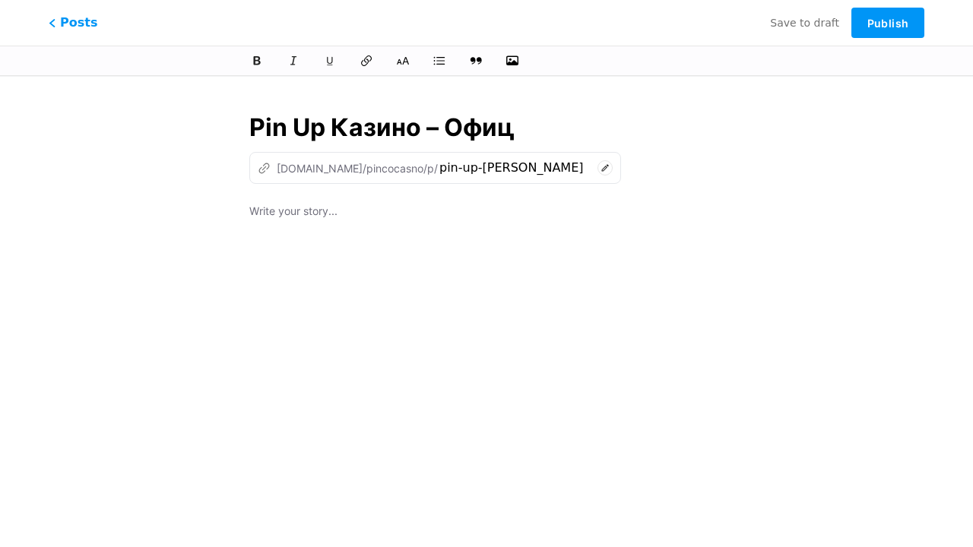
type input "pin-up-kazino-of"
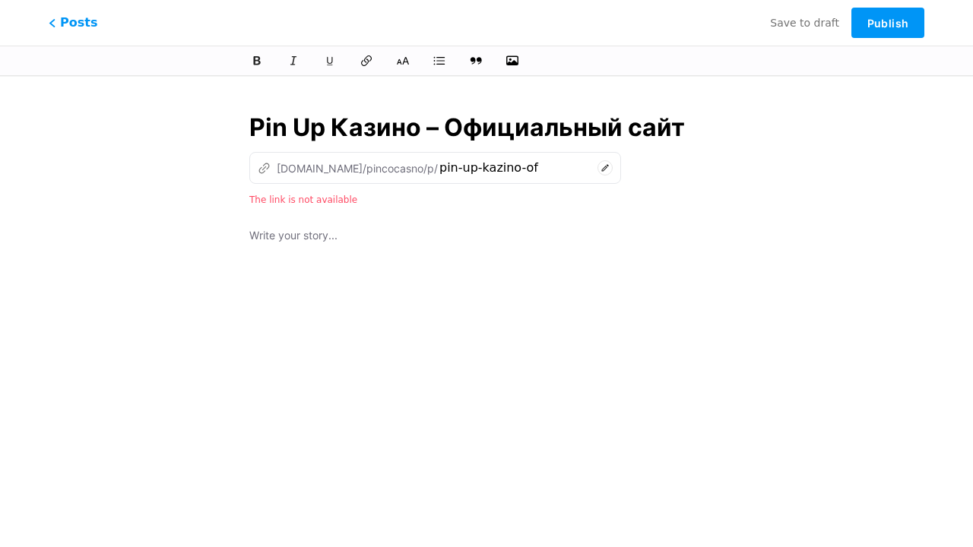
type input "Pin Up Казино – Официальный сайт"
type input "pin-up-kazino-oficialnyi-sa"
type input "Pin Up Казино – Официальный сайт Пин"
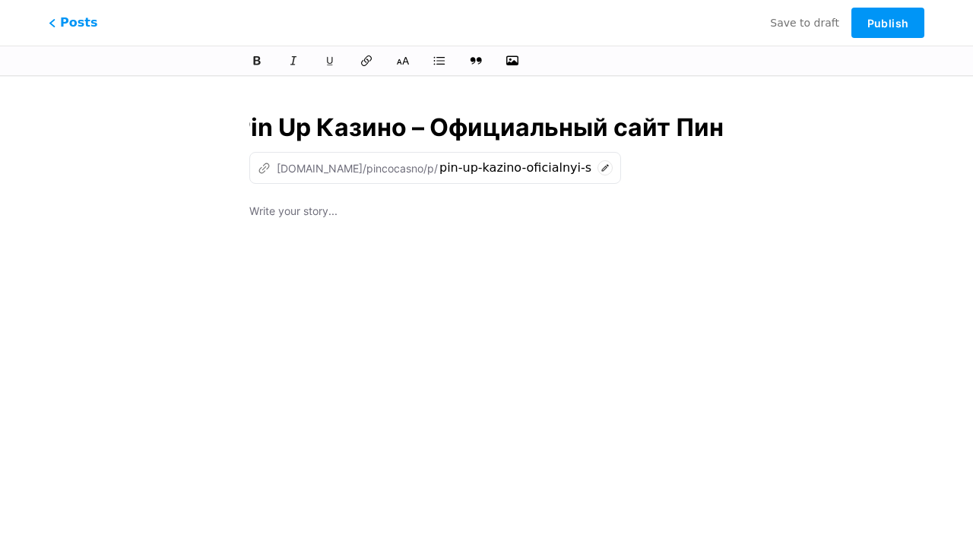
type input "pin-up-kazino-oficialnyi-sait-pi"
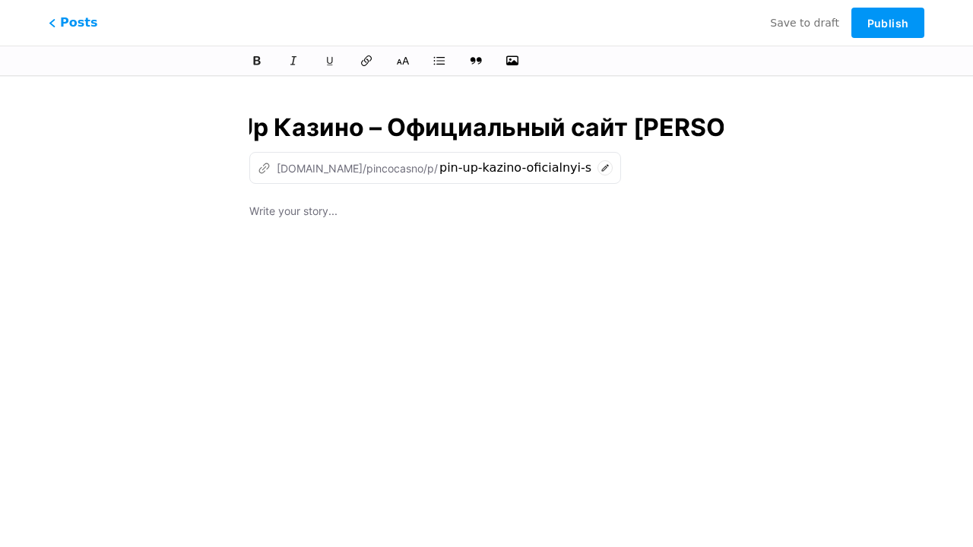
type input "Pin Up Казино – Официальный сайт Пин Ап в"
type input "pin-up-kazino-oficialnyi-sait-pin-ap"
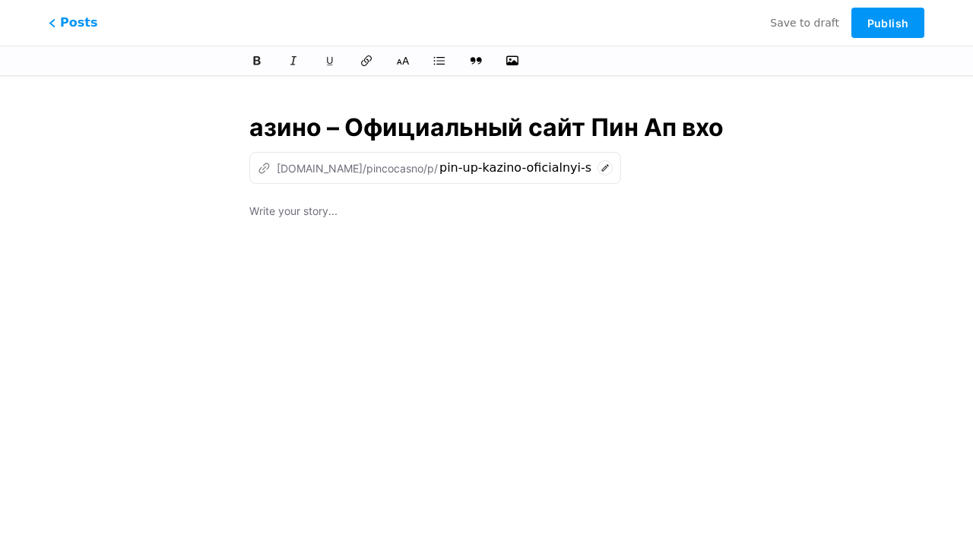
type input "Pin Up Казино – Официальный сайт Пин Ап вход"
type input "pin-up-kazino-oficialnyi-sait-pin-ap-vx"
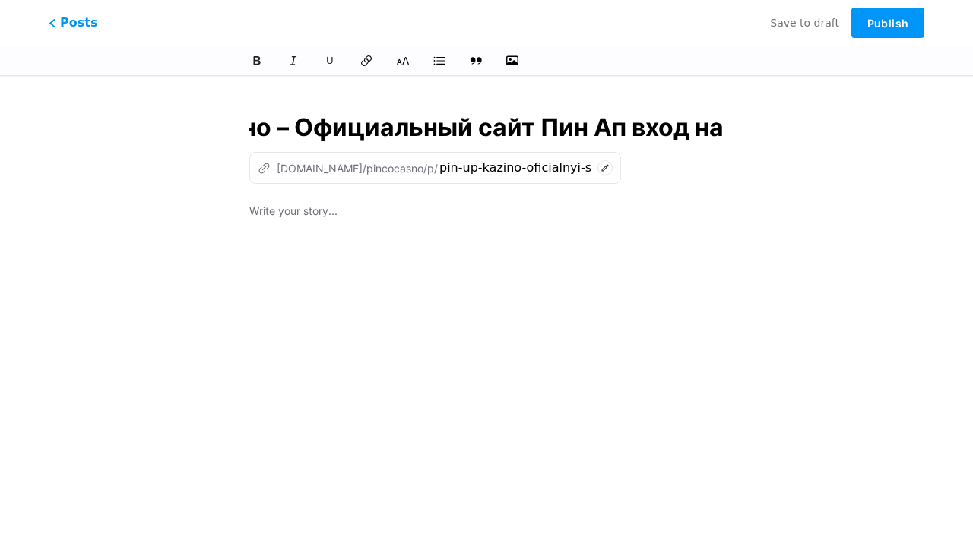
type input "Pin Up Казино – Официальный сайт Пин Ап вход на з"
type input "pin-up-kazino-oficialnyi-sait-pin-ap-vxod-na"
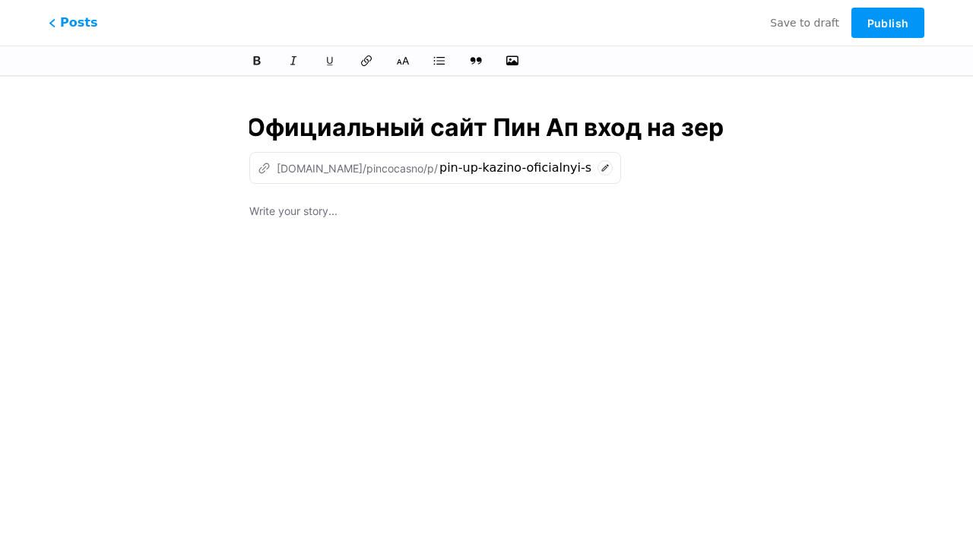
type input "Pin Up Казино – Официальный сайт Пин Ап вход на зерк"
type input "pin-up-kazino-oficialnyi-sait-pin-ap-vxod-na-ze"
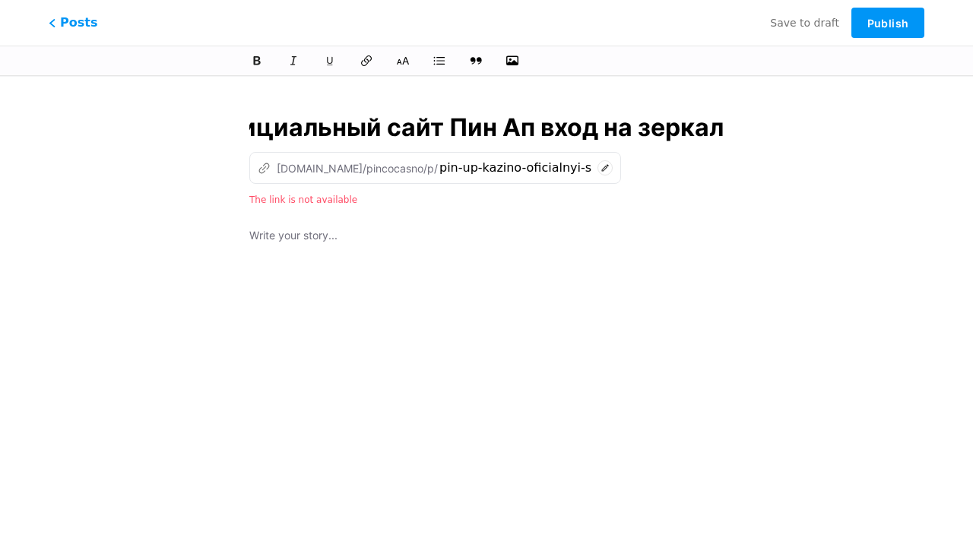
scroll to position [0, 264]
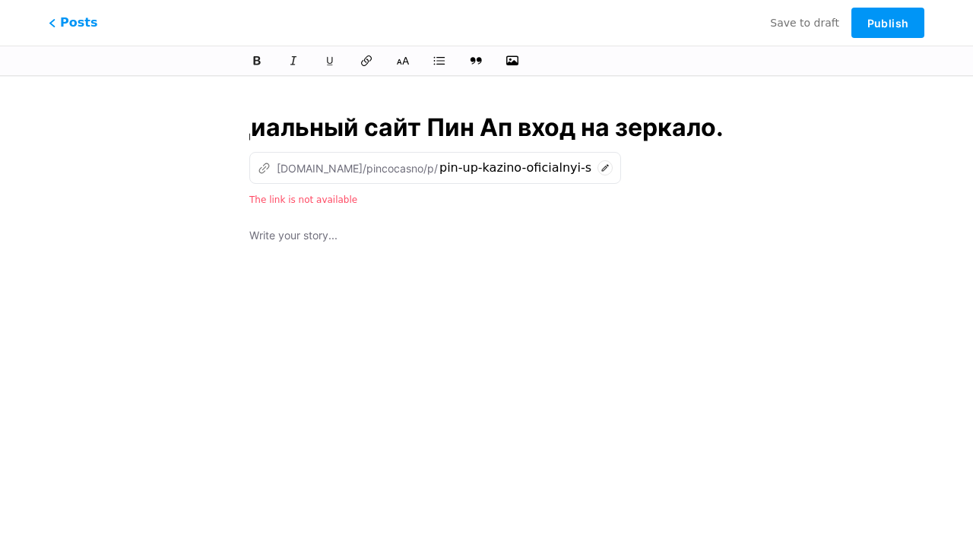
type input "Pin Up Казино – Официальный сайт Пин Ап вход на зеркало."
click at [486, 308] on div at bounding box center [486, 416] width 474 height 380
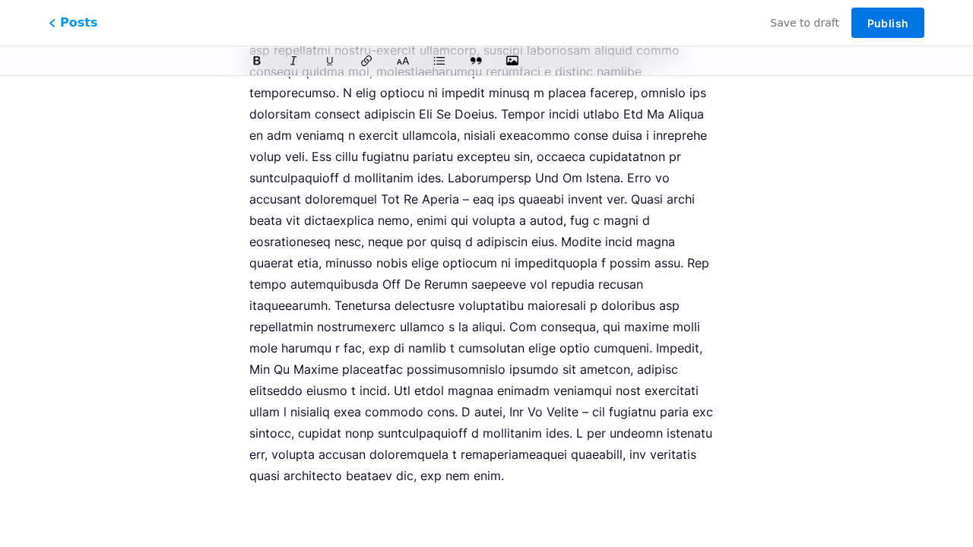
click at [887, 23] on span "Publish" at bounding box center [887, 23] width 41 height 13
type input "pin-up-kazino-oficialnyi-sait-pin-ap-vxod-na-zerkalo"
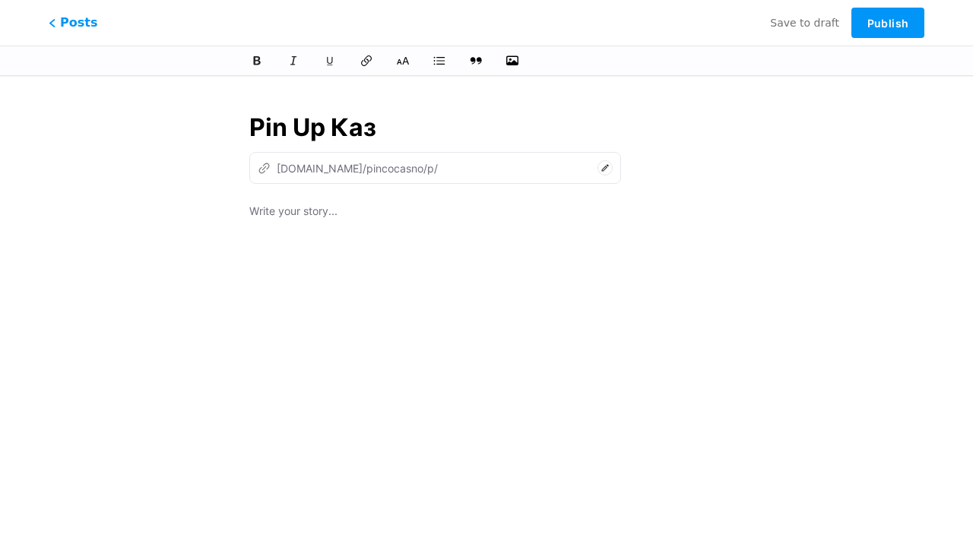
type input "Pin Up Кази"
type input "pin-up-ka"
type input "Pin Up Казино – Оф"
type input "pin-up-[PERSON_NAME]"
type input "Pin Up Казино – Офиц"
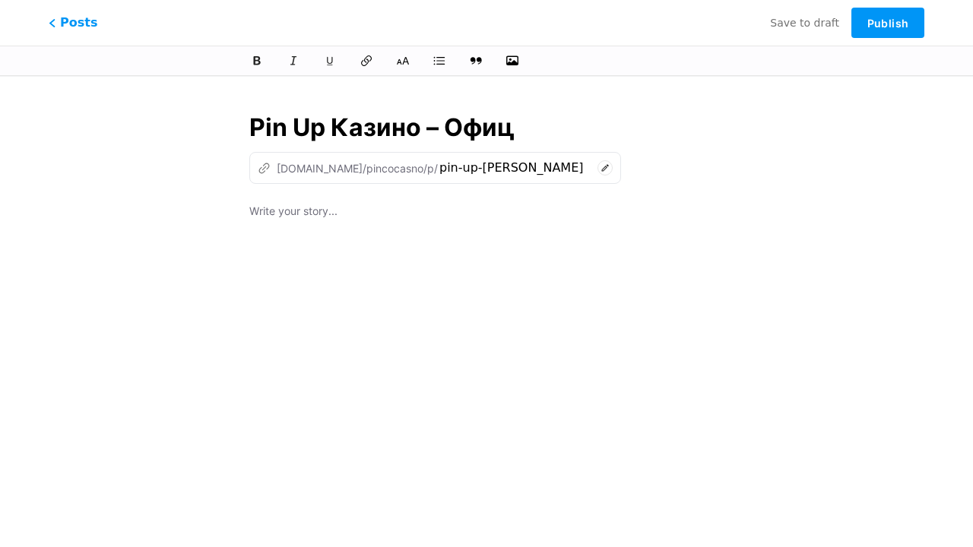
type input "pin-up-kazino-of"
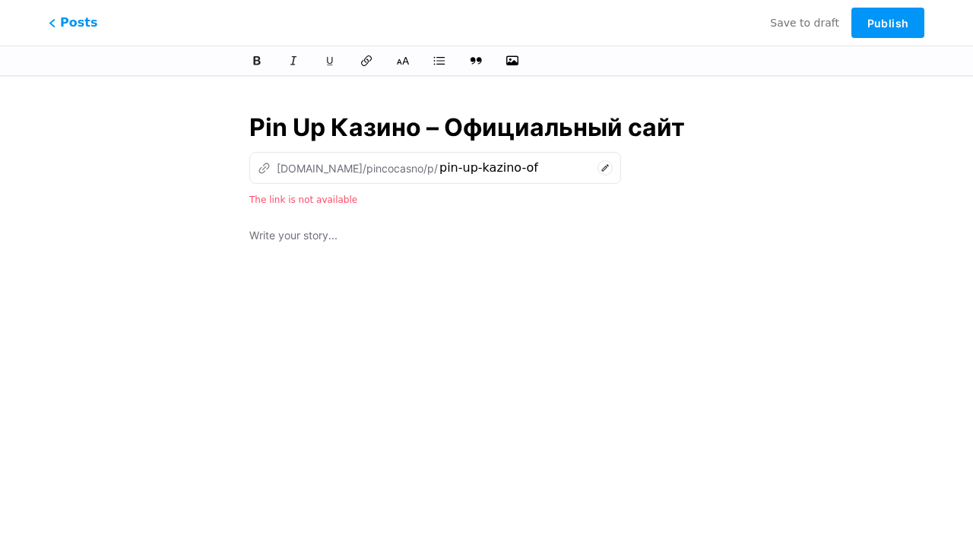
type input "Pin Up Казино – Официальный сайт"
type input "pin-up-kazino-oficialnyi-sa"
type input "Pin Up Казино – Официальный сайт Пин"
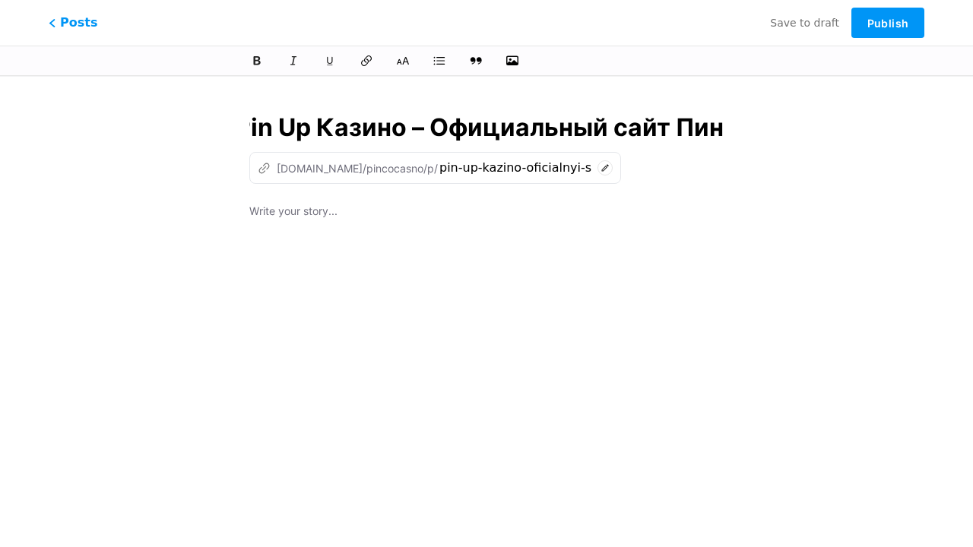
type input "pin-up-kazino-oficialnyi-sait-pi"
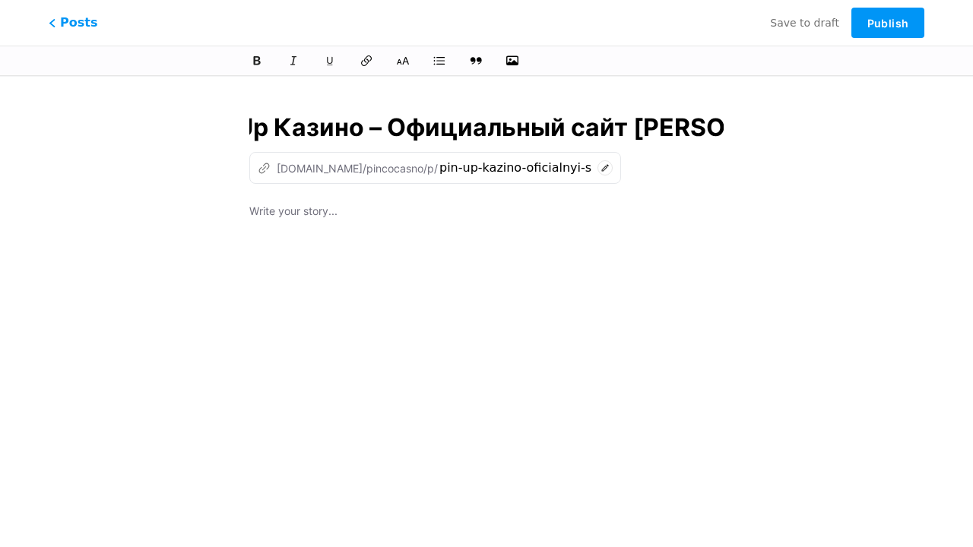
type input "Pin Up Казино – Официальный сайт Пин Ап в"
type input "pin-up-kazino-oficialnyi-sait-pin-ap"
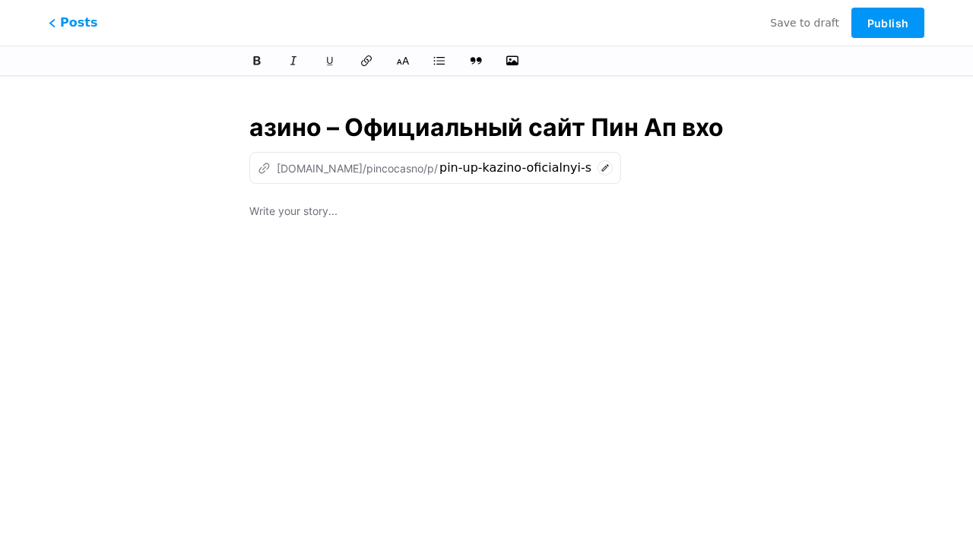
type input "Pin Up Казино – Официальный сайт Пин Ап вход"
type input "pin-up-kazino-oficialnyi-sait-pin-ap-vx"
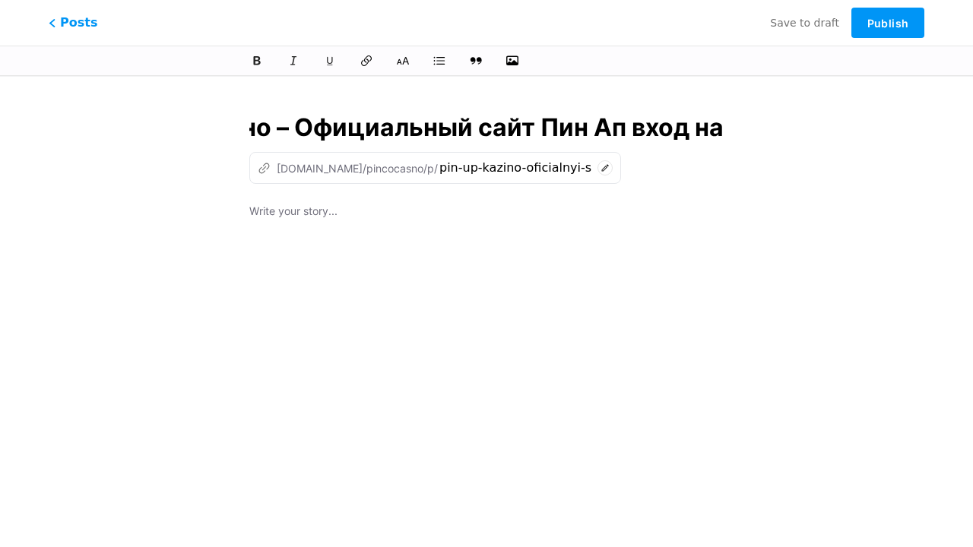
type input "Pin Up Казино – Официальный сайт Пин Ап вход на з"
type input "pin-up-kazino-oficialnyi-sait-pin-ap-vxod-na"
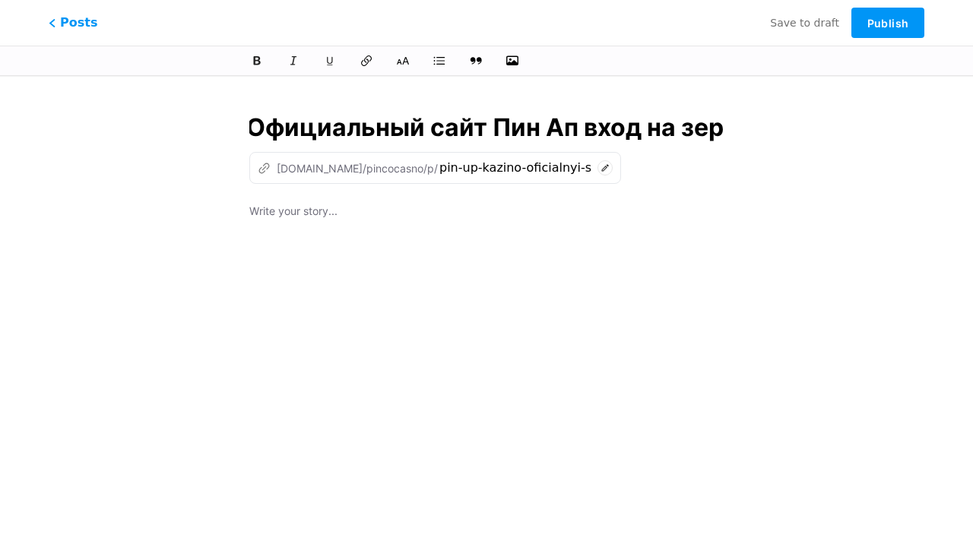
type input "Pin Up Казино – Официальный сайт Пин Ап вход на зерк"
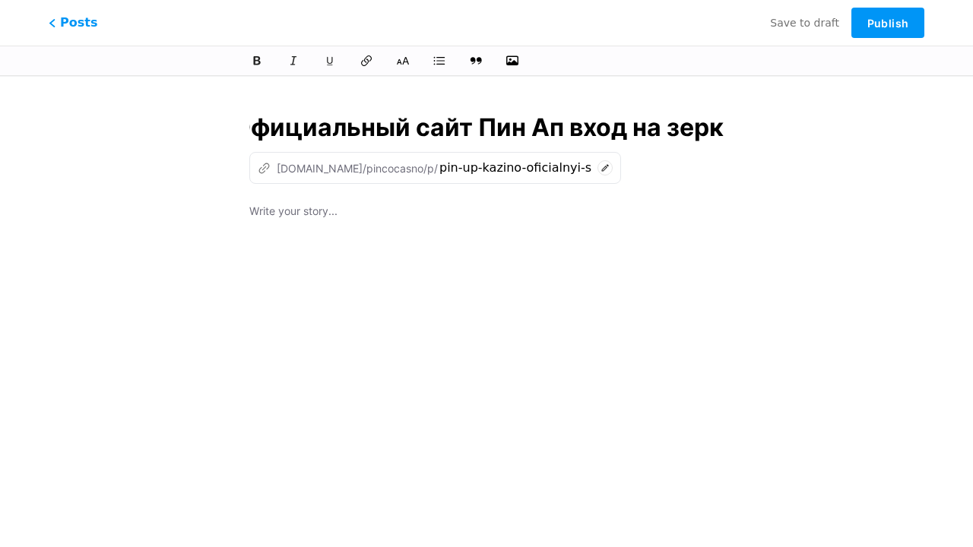
type input "pin-up-kazino-oficialnyi-sait-pin-ap-vxod-na-ze"
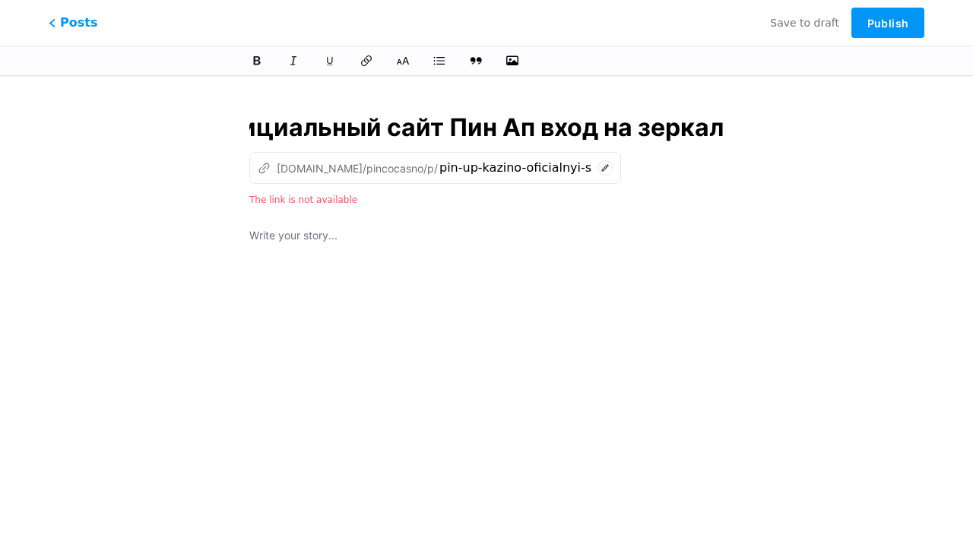
scroll to position [0, 264]
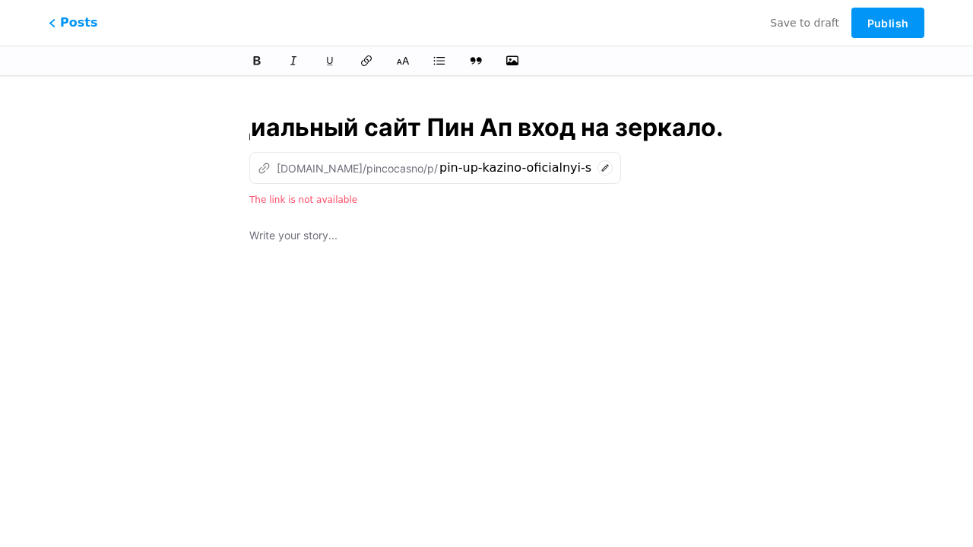
type input "Pin Up Казино – Официальный сайт Пин Ап вход на зеркало."
click at [486, 308] on div at bounding box center [486, 416] width 474 height 380
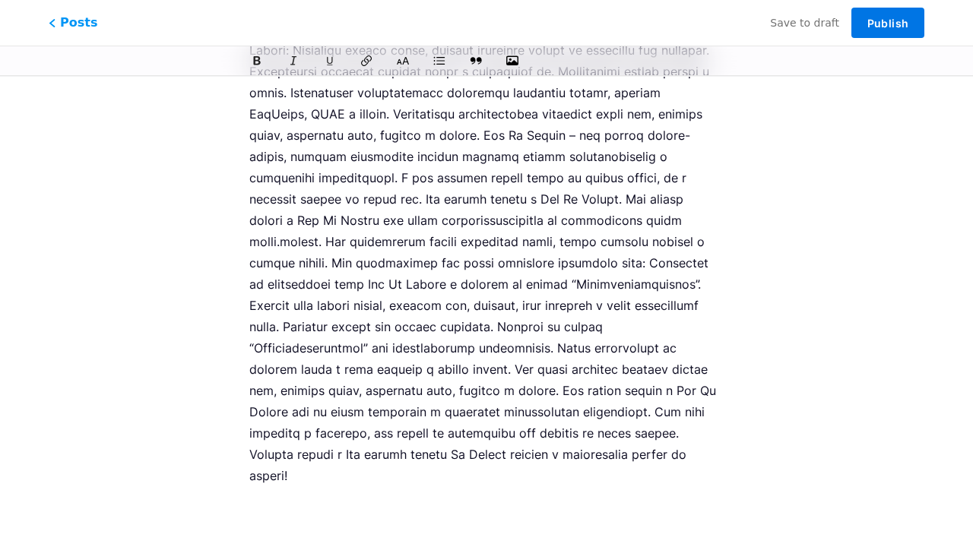
click at [887, 23] on span "Publish" at bounding box center [887, 23] width 41 height 13
type input "pin-up-kazino-oficialnyi-sait-pin-ap-vxod-na-zerkalo"
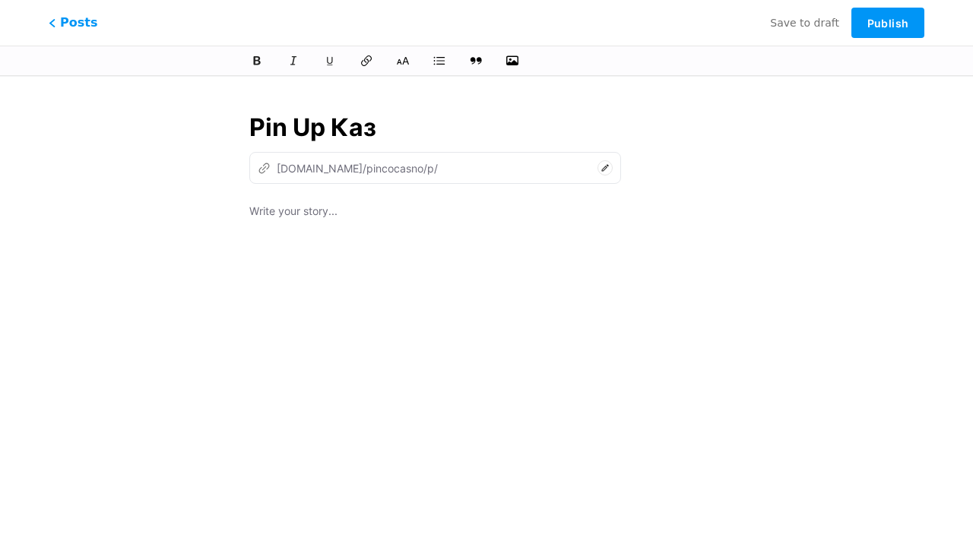
type input "Pin Up Кази"
type input "pin-up-ka"
type input "Pin Up Казино – Оф"
type input "pin-up-[PERSON_NAME]"
type input "Pin Up Казино – Офиц"
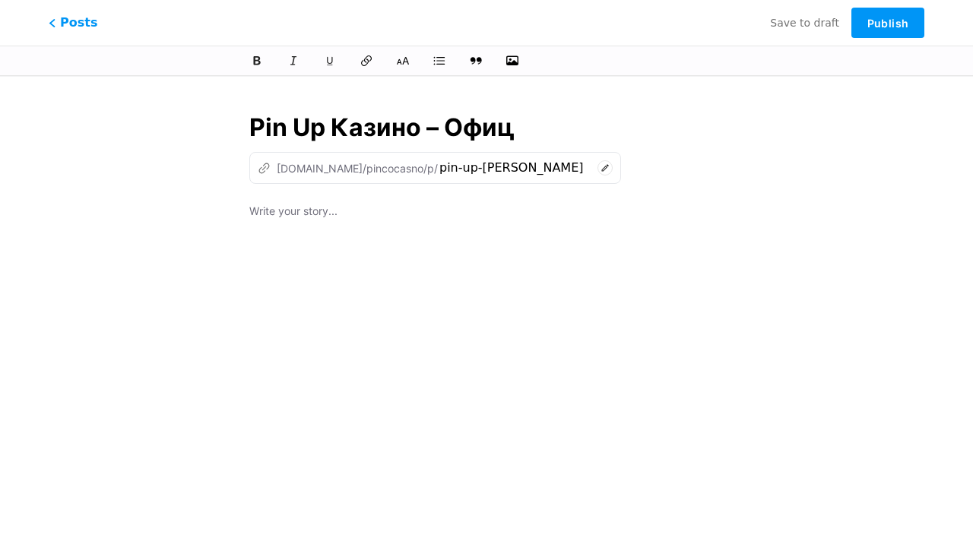
type input "pin-up-kazino-of"
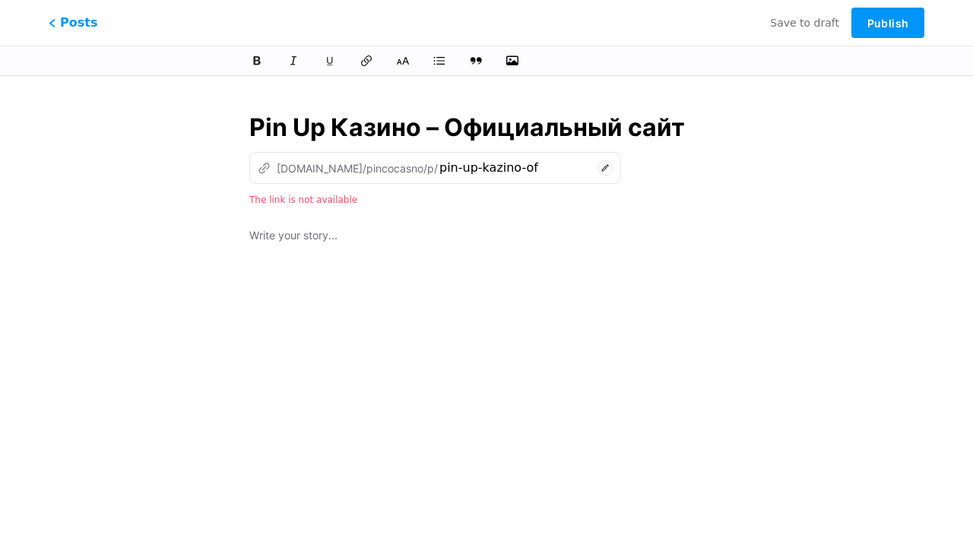
type input "Pin Up Казино – Официальный сайт"
type input "pin-up-kazino-oficialnyi-sa"
type input "Pin Up Казино – Официальный сайт Пин"
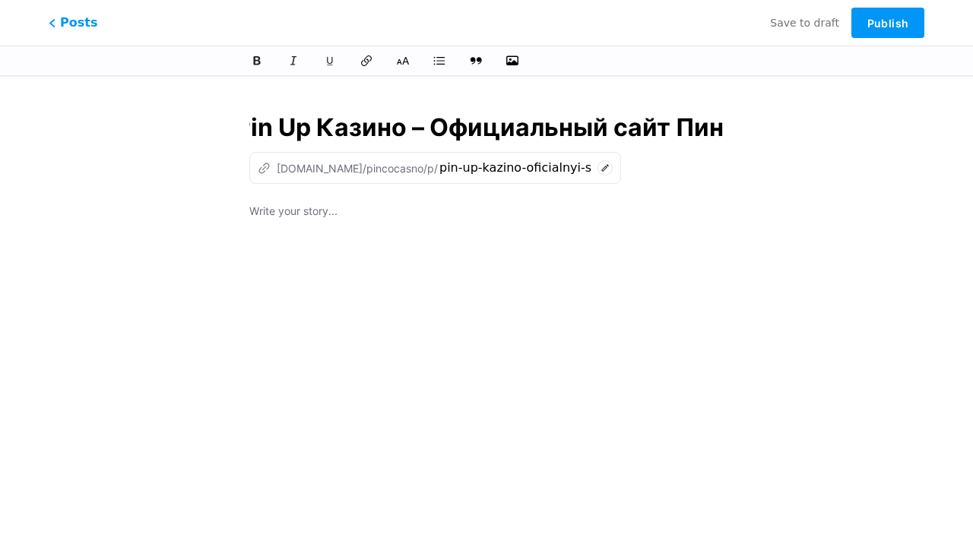
type input "pin-up-kazino-oficialnyi-sait-pi"
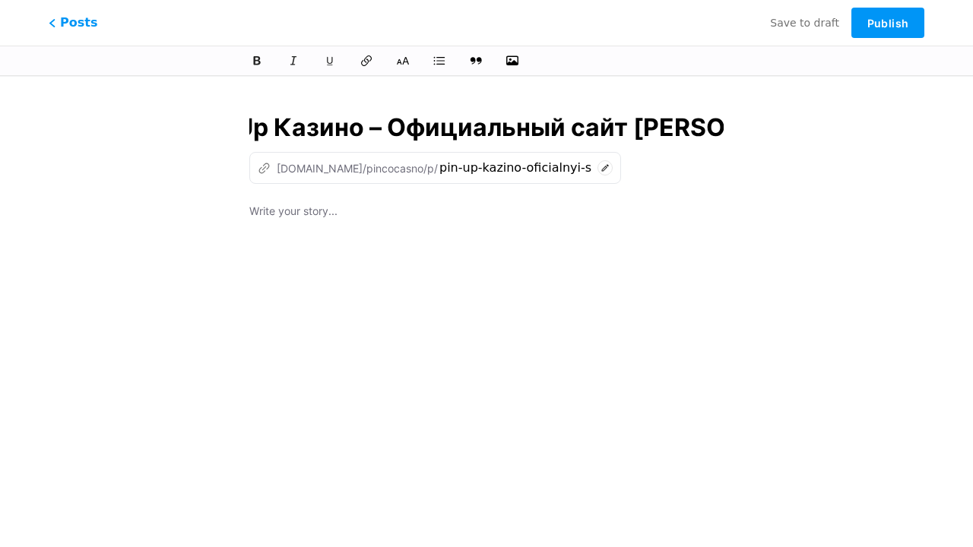
type input "Pin Up Казино – Официальный сайт Пин Ап в"
type input "pin-up-kazino-oficialnyi-sait-pin-ap"
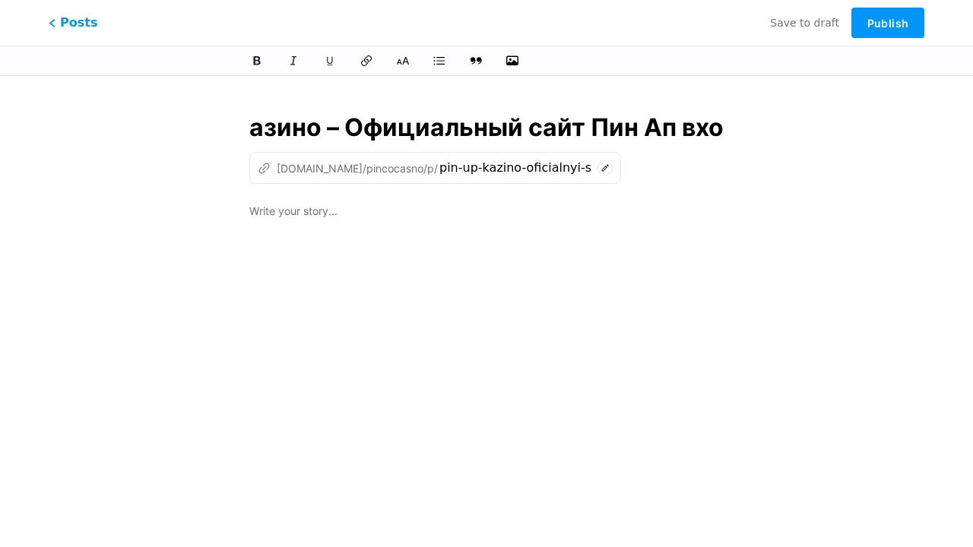
type input "Pin Up Казино – Официальный сайт Пин Ап вход"
type input "pin-up-kazino-oficialnyi-sait-pin-ap-vx"
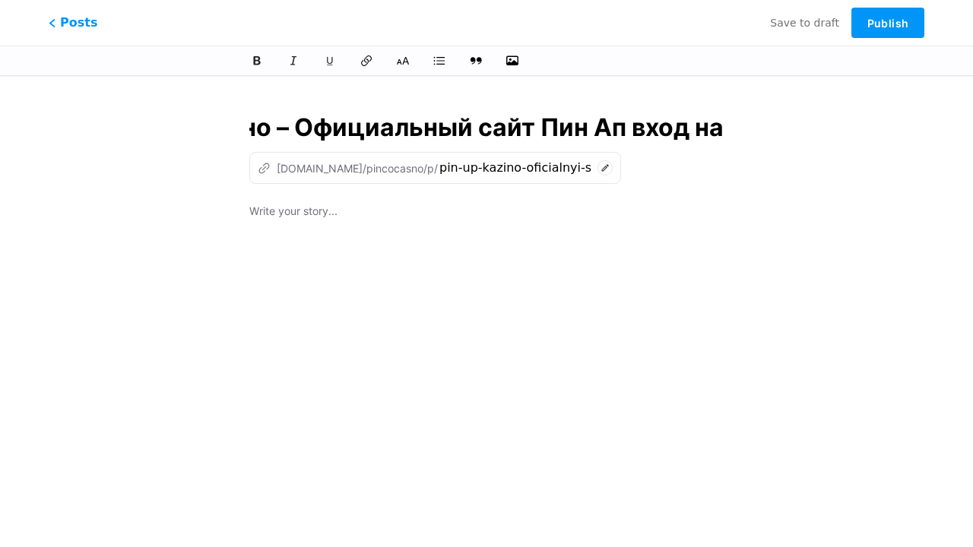
type input "Pin Up Казино – Официальный сайт Пин Ап вход на з"
type input "pin-up-kazino-oficialnyi-sait-pin-ap-vxod-na"
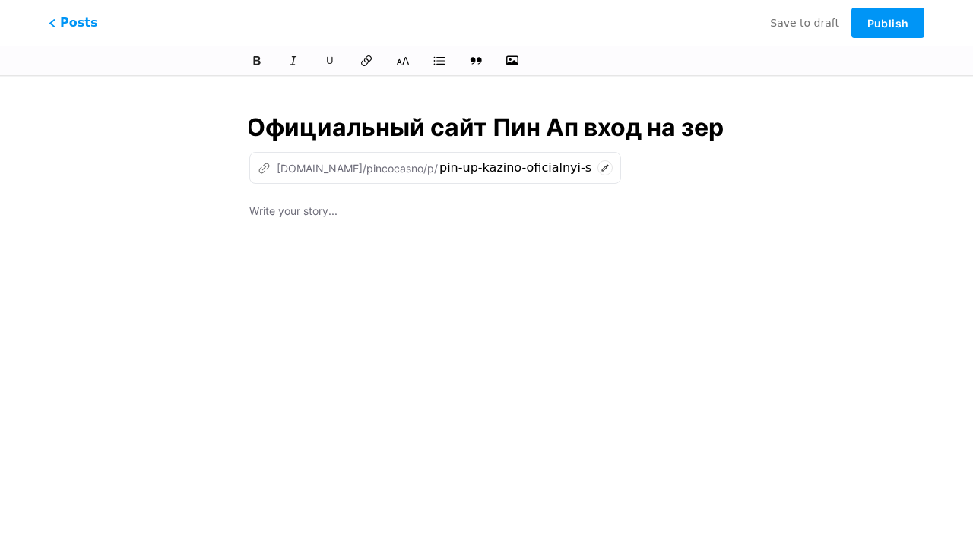
type input "Pin Up Казино – Официальный сайт Пин Ап вход на зерк"
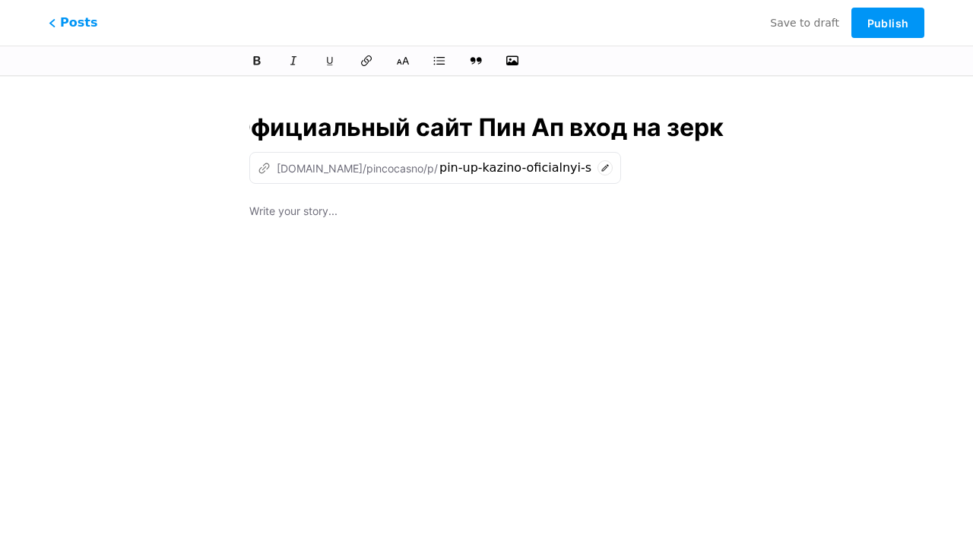
type input "pin-up-kazino-oficialnyi-sait-pin-ap-vxod-na-ze"
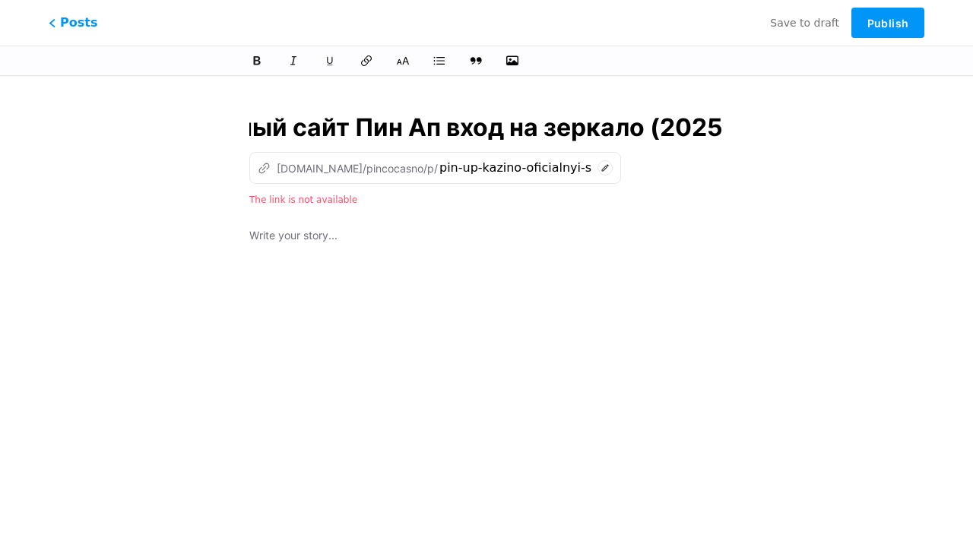
scroll to position [0, 345]
type input "Pin Up Казино – Официальный сайт Пин Ап вход на зеркало (2025)"
click at [486, 308] on div at bounding box center [486, 416] width 474 height 380
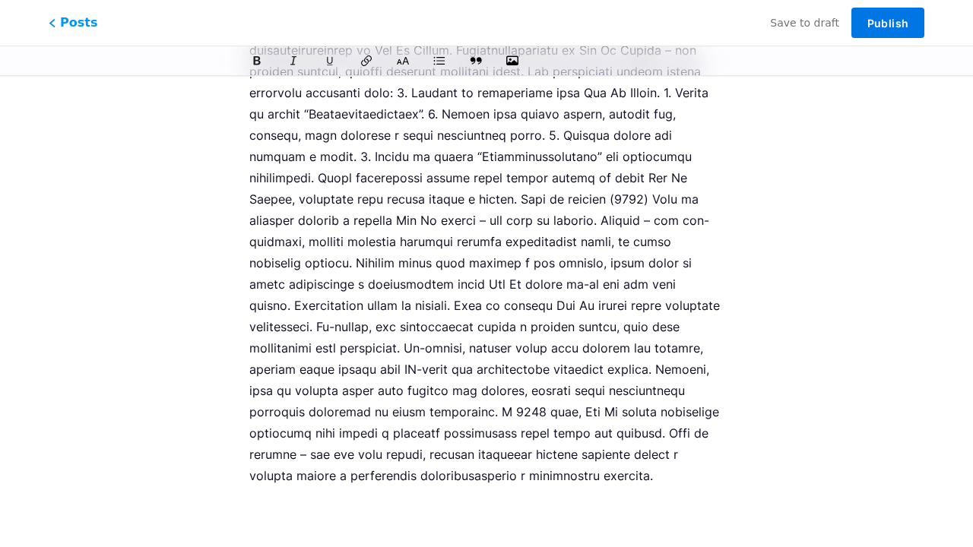
click at [887, 23] on span "Publish" at bounding box center [887, 23] width 41 height 13
type input "pin-up-kazino-oficialnyi-sait-pin-ap-vxod-na-zerkalo-2025"
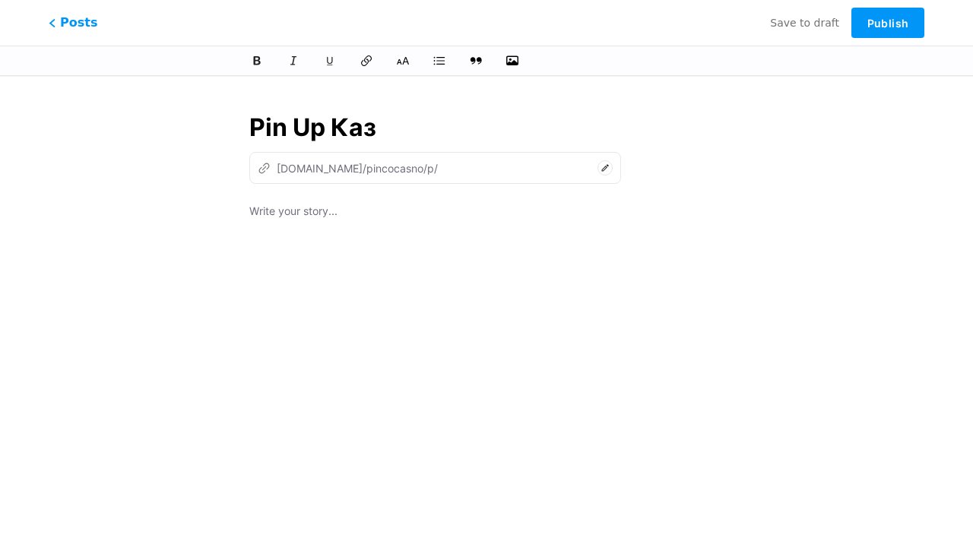
type input "Pin Up Кази"
type input "pin-up-ka"
type input "Pin Up Казино – Оф"
type input "pin-up-[PERSON_NAME]"
type input "Pin Up Казино – Офиц"
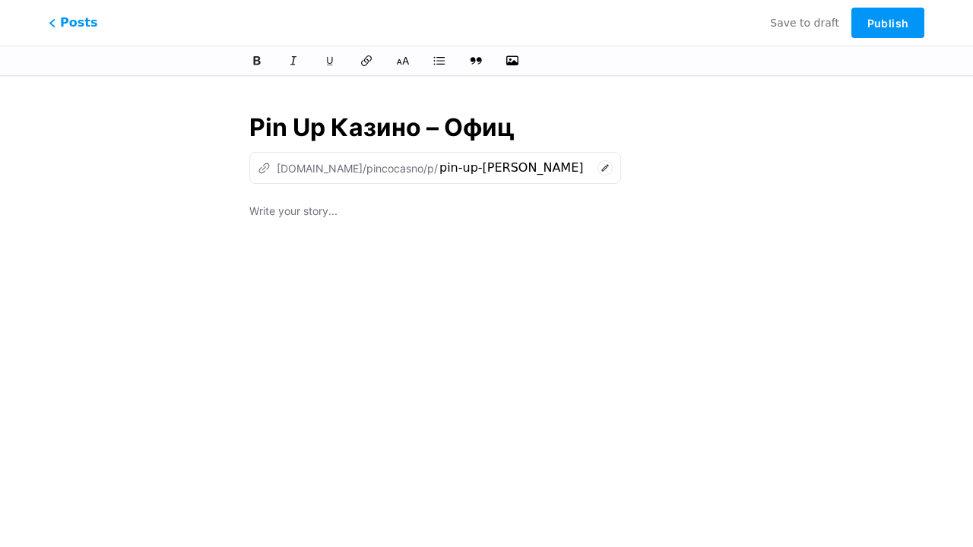
type input "pin-up-kazino-of"
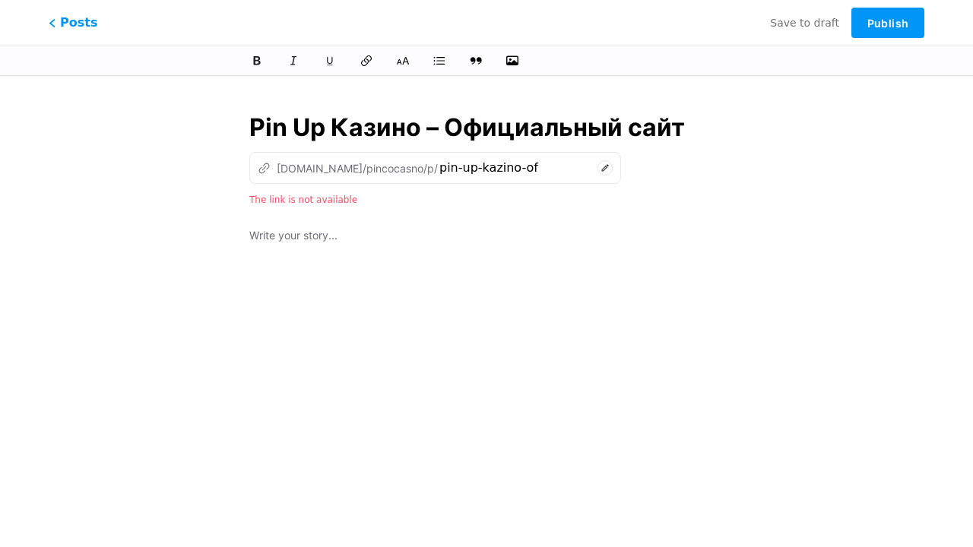
type input "Pin Up Казино – Официальный сайт"
type input "pin-up-kazino-oficialnyi-sa"
type input "Pin Up Казино – Официальный сайт Пин"
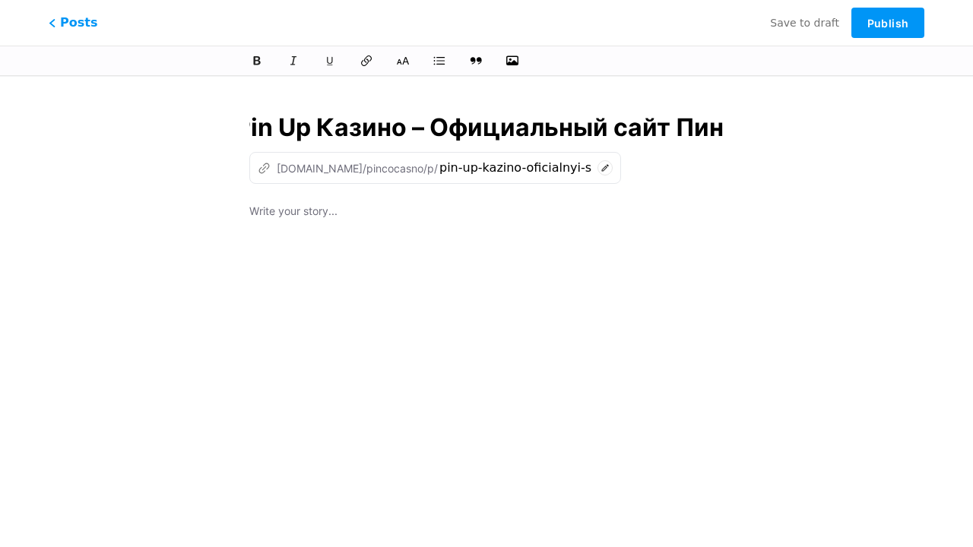
type input "pin-up-kazino-oficialnyi-sait-pi"
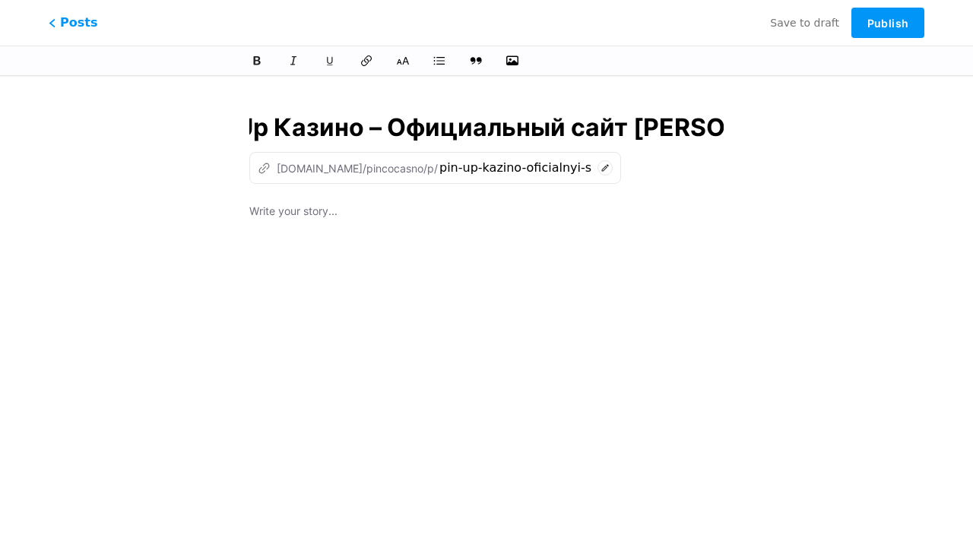
type input "Pin Up Казино – Официальный сайт Пин Ап в"
type input "pin-up-kazino-oficialnyi-sait-pin-ap"
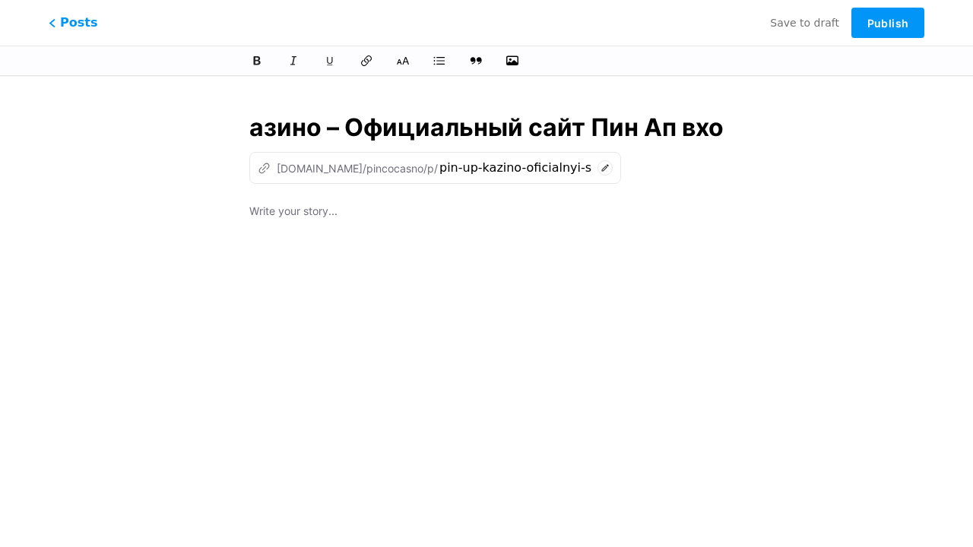
type input "Pin Up Казино – Официальный сайт Пин Ап вход"
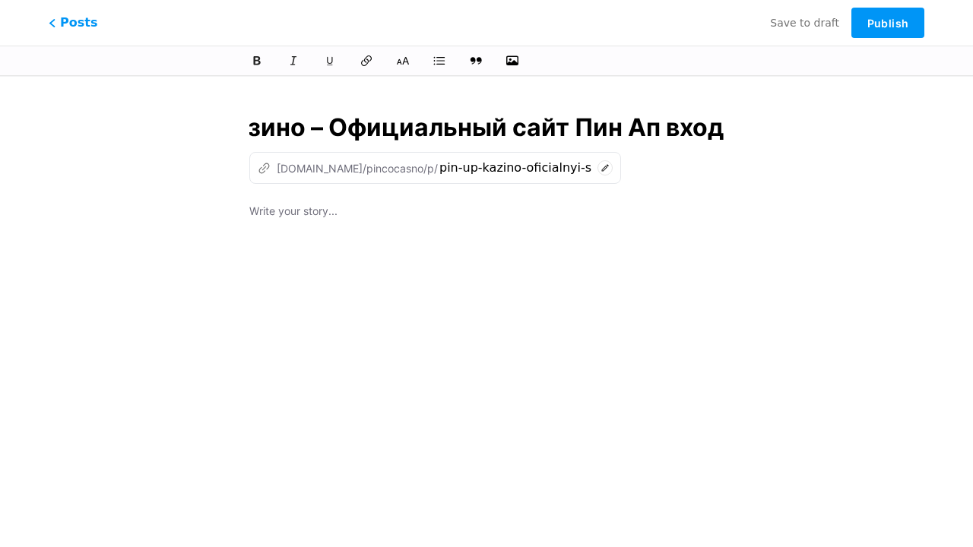
type input "pin-up-kazino-oficialnyi-sait-pin-ap-vx"
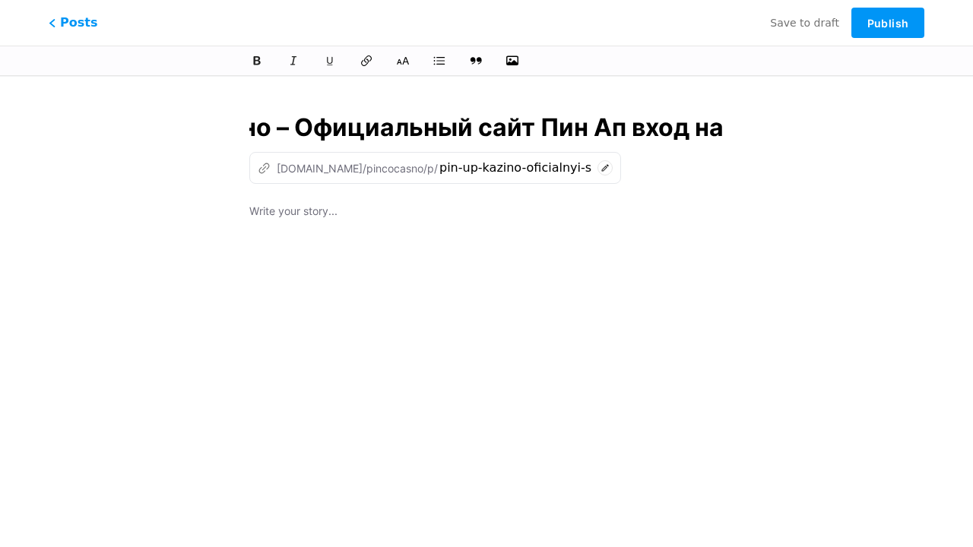
type input "Pin Up Казино – Официальный сайт Пин Ап вход на з"
type input "pin-up-kazino-oficialnyi-sait-pin-ap-vxod-na"
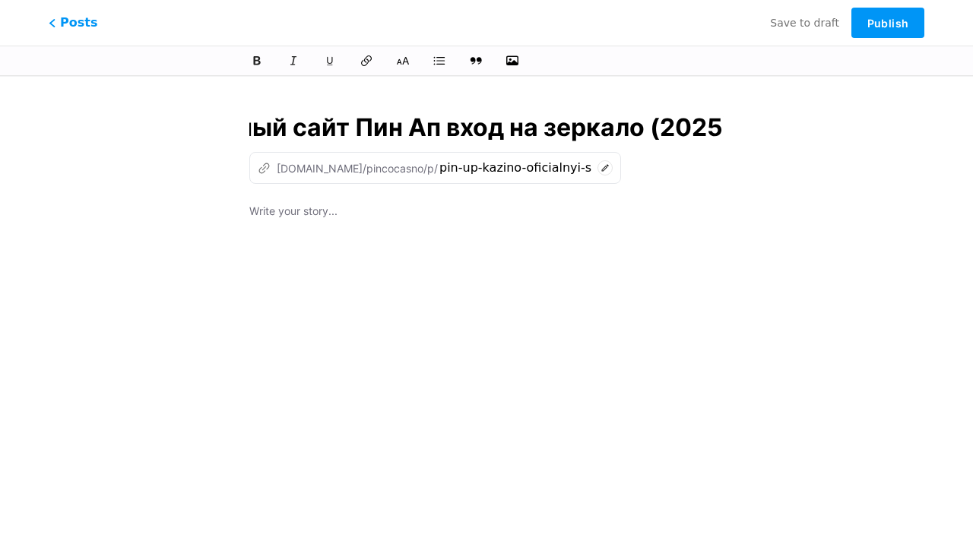
scroll to position [0, 345]
type input "Pin Up Казино – Официальный сайт Пин Ап вход на зеркало (2025)"
click at [486, 308] on div at bounding box center [486, 392] width 474 height 380
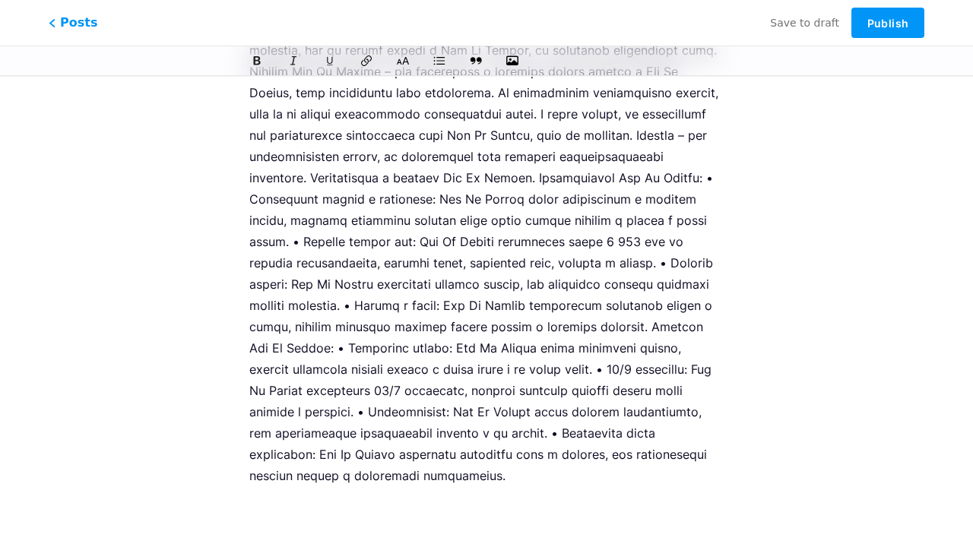
scroll to position [954, 0]
click at [887, 23] on span "Publish" at bounding box center [887, 23] width 41 height 13
type input "pin-up-kazino-oficialnyi-sait-pin-ap-vxod-na-zerkalo-2025"
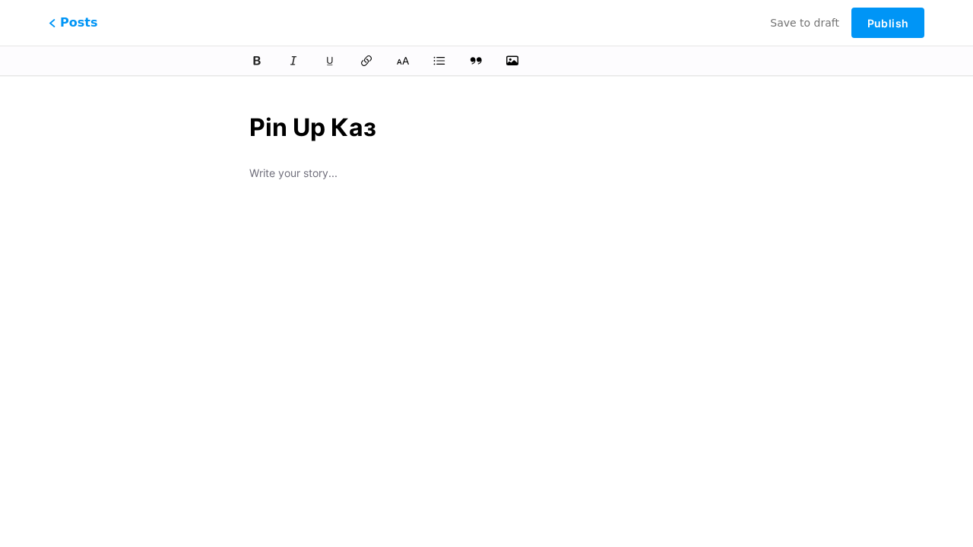
type input "Pin Up Кази"
type input "pin-up-ka"
type input "Pin Up Казино – Оф"
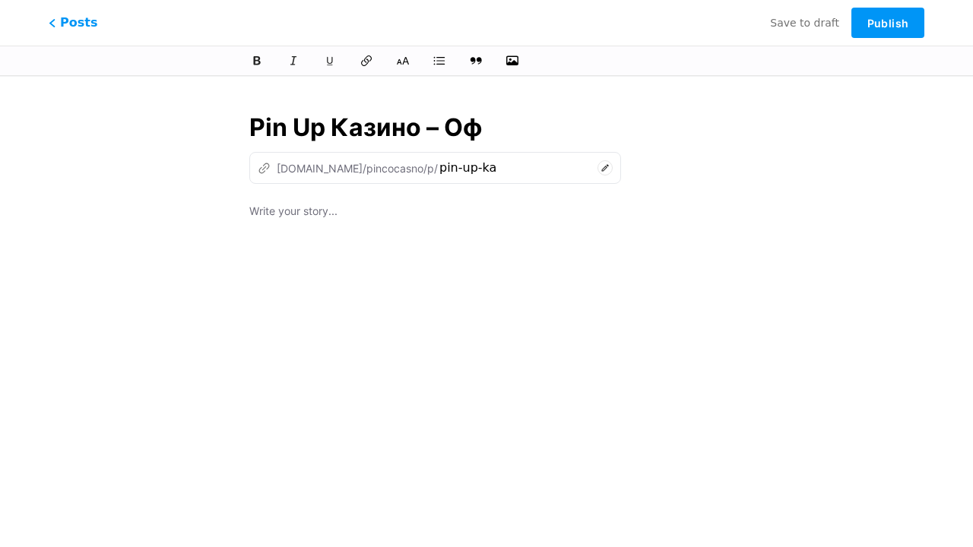
type input "pin-up-[PERSON_NAME]"
type input "Pin Up Казино – Офиц"
type input "pin-up-kazino-of"
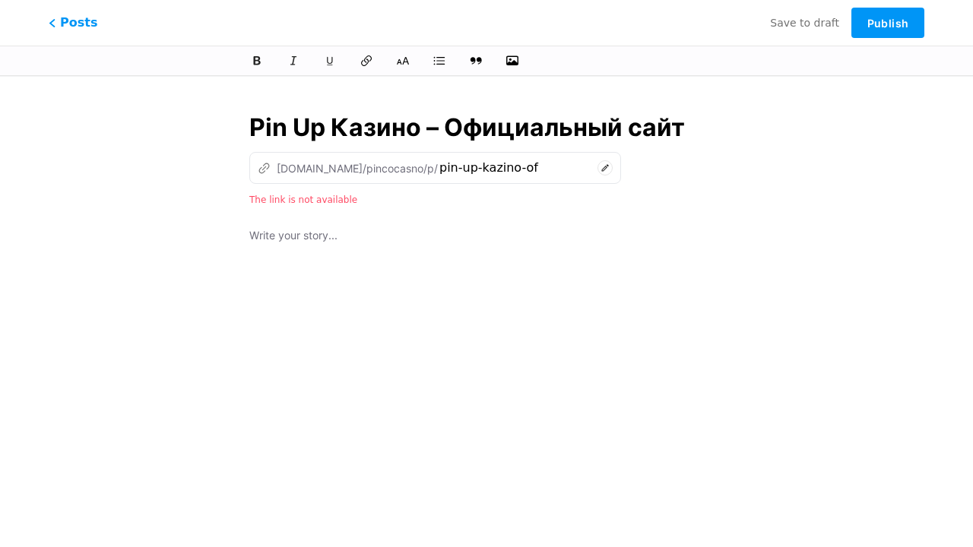
type input "Pin Up Казино – Официальный сайт"
type input "pin-up-kazino-oficialnyi-sa"
type input "Pin Up Казино – Официальный сайт Пин"
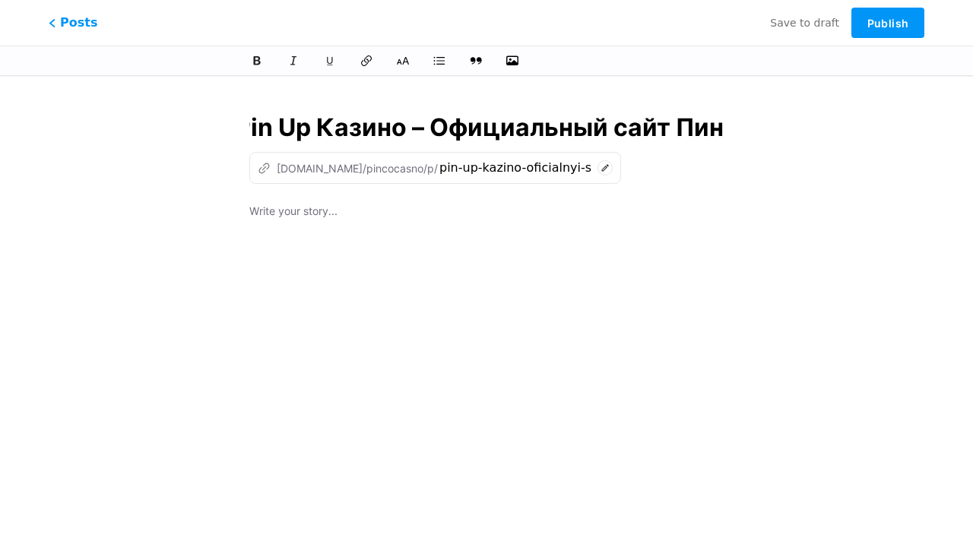
type input "pin-up-kazino-oficialnyi-sait-pi"
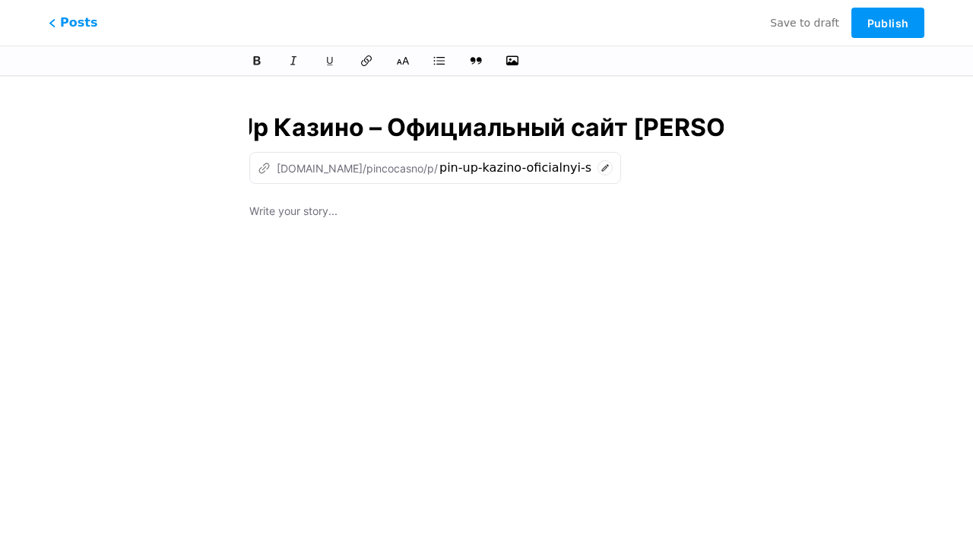
type input "Pin Up Казино – Официальный сайт Пин Ап в"
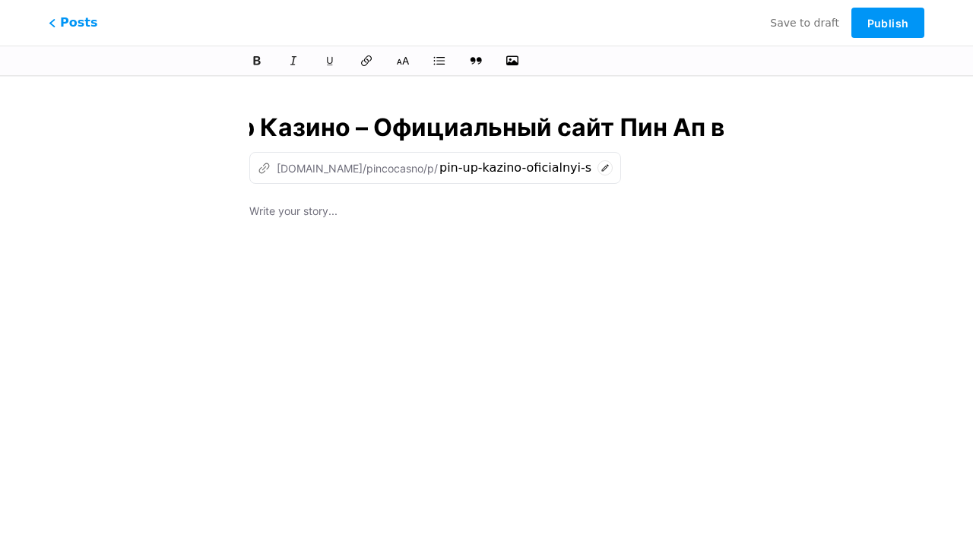
type input "pin-up-kazino-oficialnyi-sait-pin-ap"
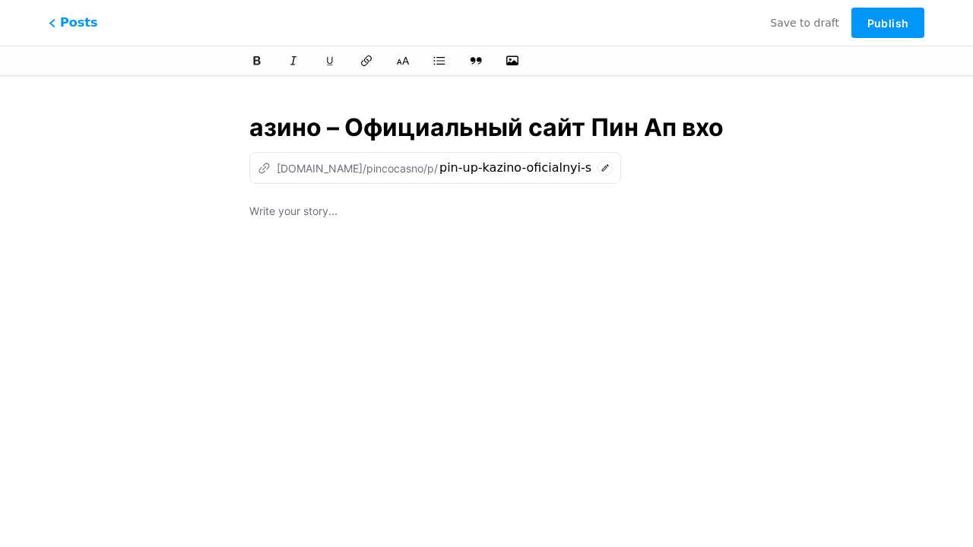
type input "Pin Up Казино – Официальный сайт Пин Ап вход"
type input "pin-up-kazino-oficialnyi-sait-pin-ap-vx"
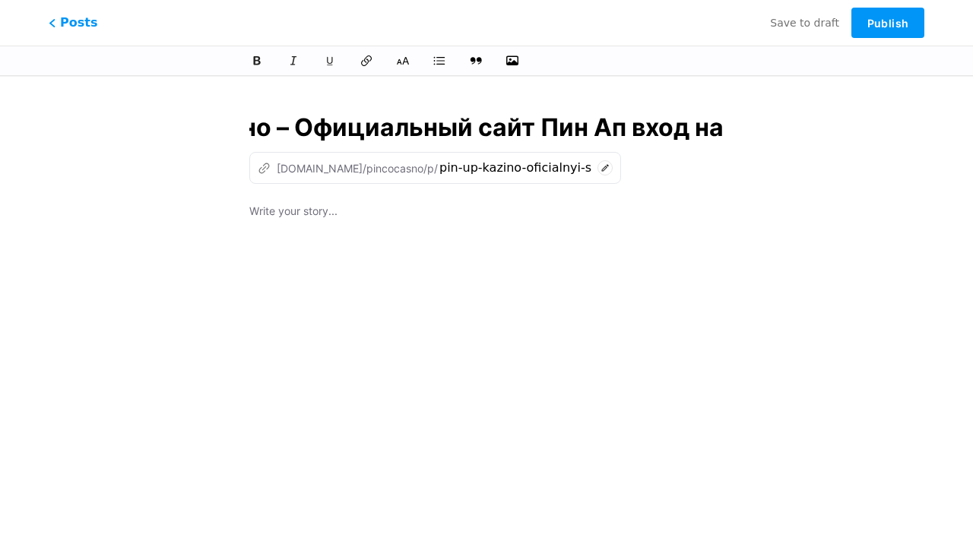
type input "Pin Up Казино – Официальный сайт Пин Ап вход на з"
type input "pin-up-kazino-oficialnyi-sait-pin-ap-vxod-na"
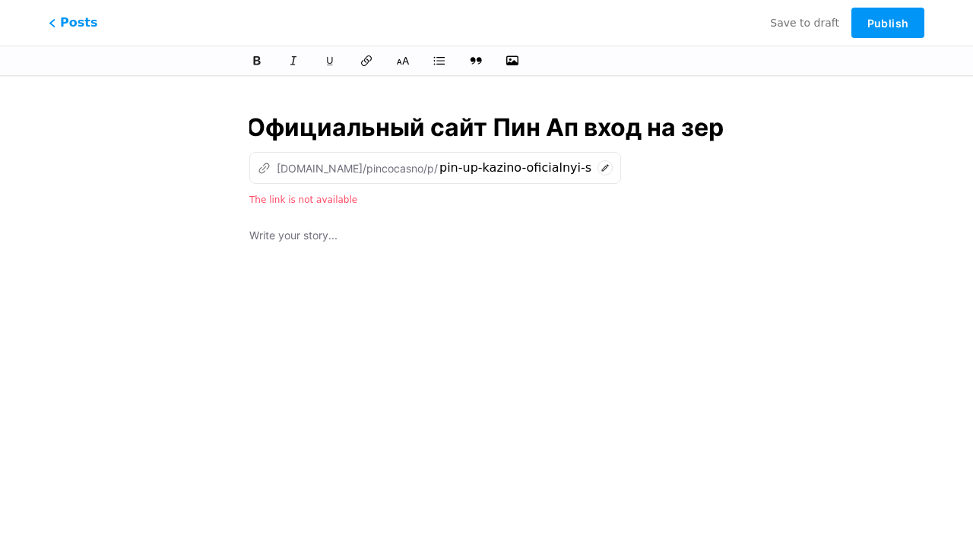
type input "Pin Up Казино – Официальный сайт Пин Ап вход на зерк"
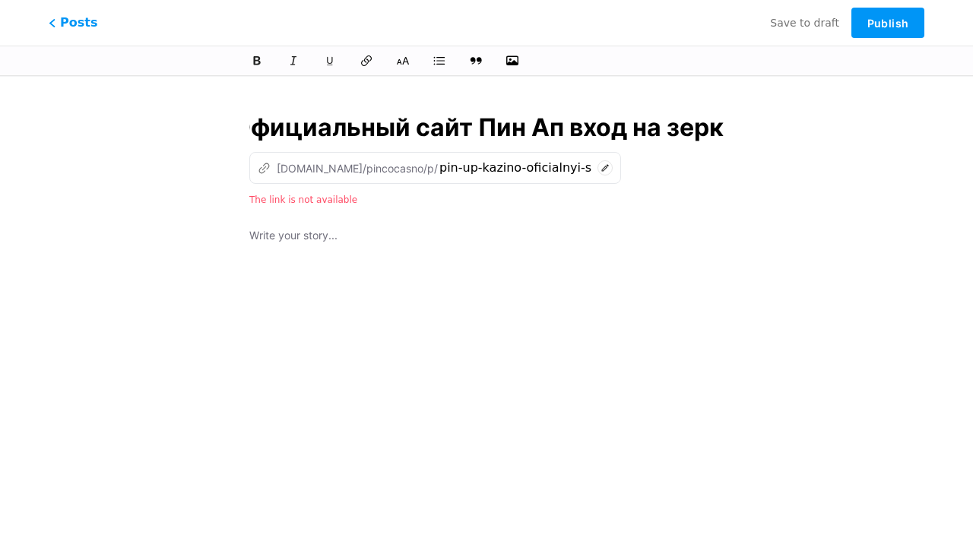
type input "pin-up-kazino-oficialnyi-sait-pin-ap-vxod-na-ze"
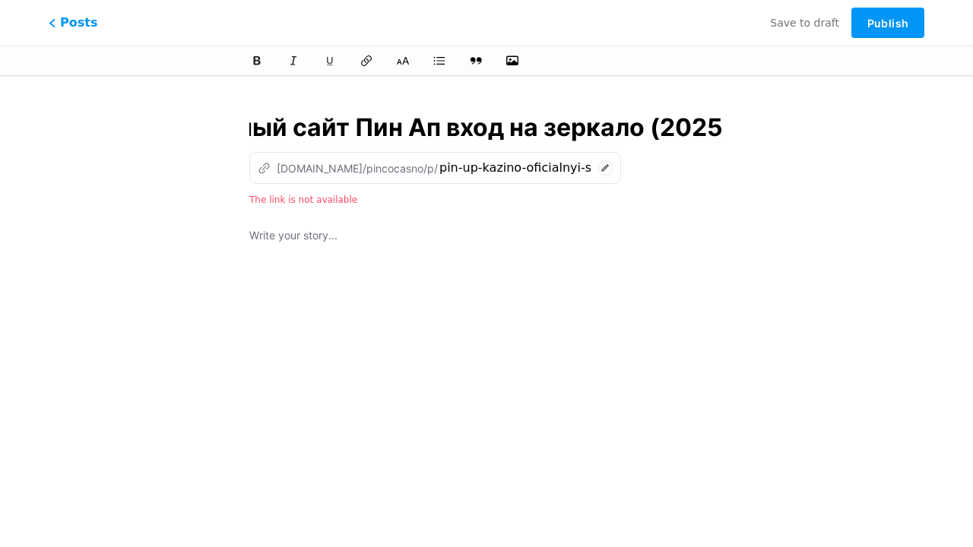
scroll to position [0, 345]
type input "Pin Up Казино – Официальный сайт Пин Ап вход на зеркало (2025)"
click at [486, 308] on div at bounding box center [486, 416] width 474 height 380
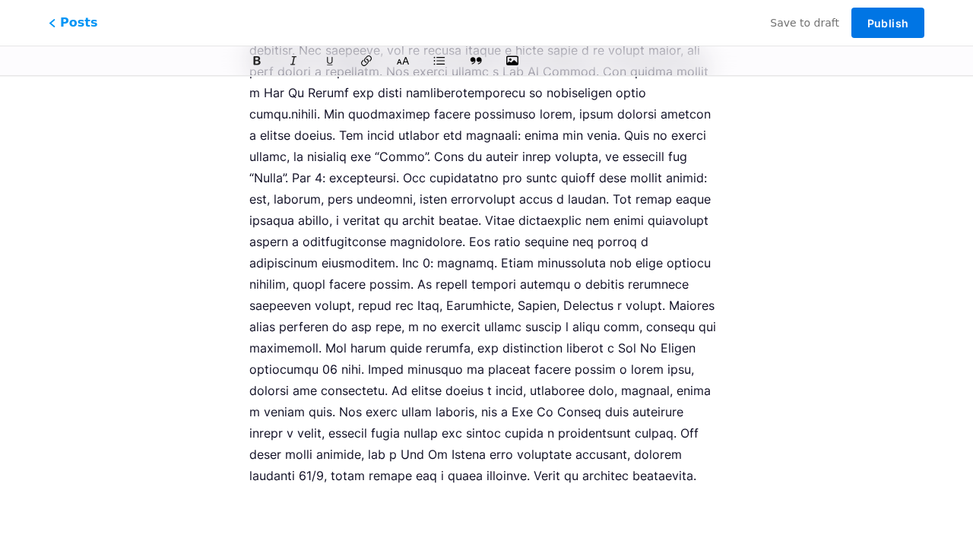
click at [887, 23] on span "Publish" at bounding box center [887, 23] width 41 height 13
type input "pin-up-kazino-oficialnyi-sait-pin-ap-vxod-na-zerkalo-2025"
